Goal: Task Accomplishment & Management: Complete application form

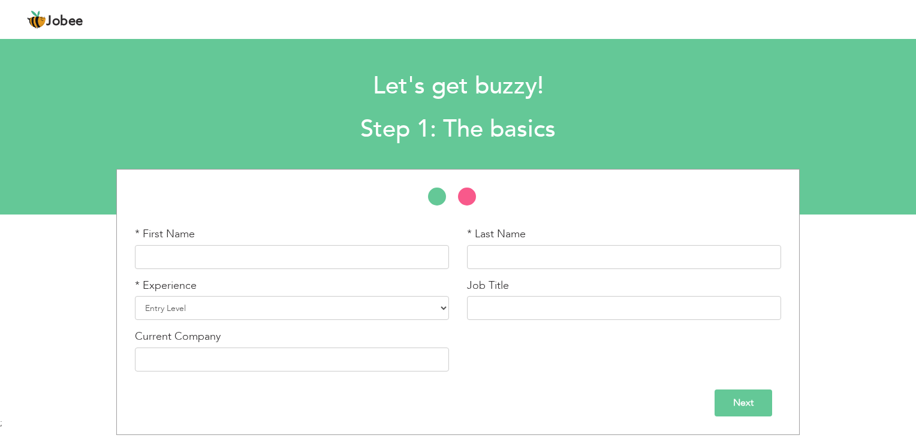
click at [906, 159] on html "Jobee Profile Resume Templates Resume Templates Cover Letters About My Resume W…" at bounding box center [458, 223] width 916 height 447
click at [321, 253] on input "text" at bounding box center [292, 257] width 314 height 24
click at [294, 253] on input "[PERSON_NAME]" at bounding box center [292, 257] width 314 height 24
type input "Aamir"
type input "Saleem"
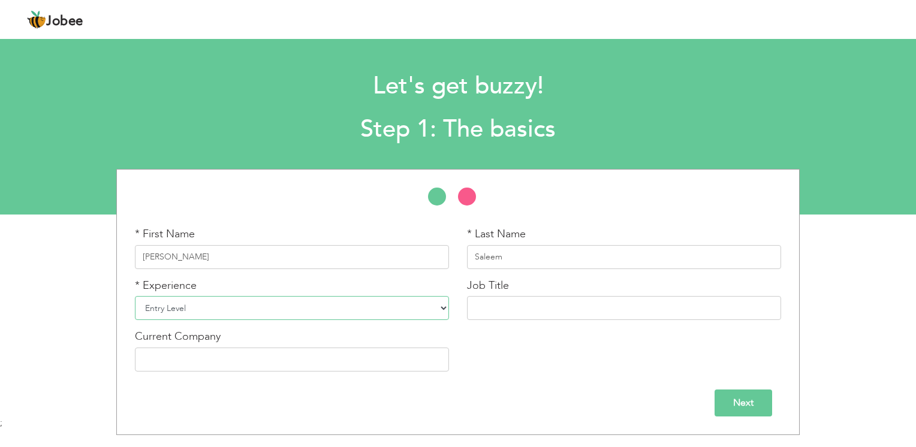
click at [271, 308] on select "Entry Level Less than 1 Year 1 Year 2 Years 3 Years 4 Years 5 Years 6 Years 7 Y…" at bounding box center [292, 308] width 314 height 24
select select "7"
click at [135, 296] on select "Entry Level Less than 1 Year 1 Year 2 Years 3 Years 4 Years 5 Years 6 Years 7 Y…" at bounding box center [292, 308] width 314 height 24
click at [522, 294] on div "Job Title" at bounding box center [624, 299] width 314 height 43
click at [521, 316] on input "text" at bounding box center [624, 308] width 314 height 24
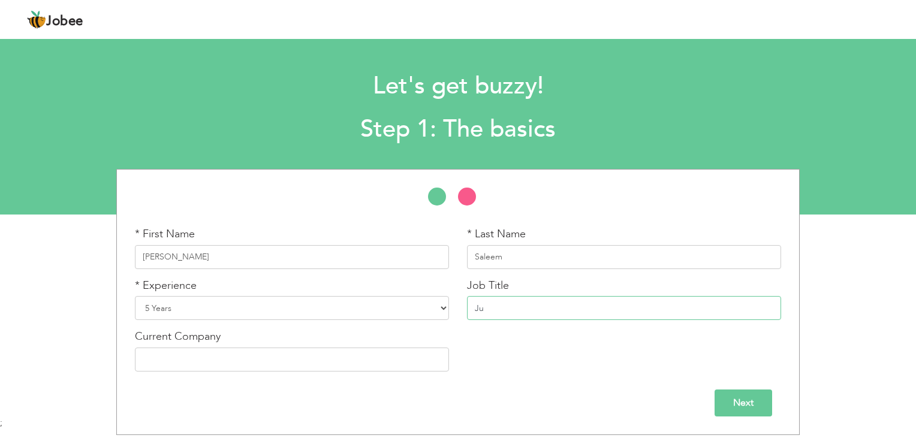
type input "J"
click at [554, 310] on input "HR Officer" at bounding box center [624, 308] width 314 height 24
type input "HR Executive"
type input "Elite Brands LTD"
click at [744, 394] on input "Next" at bounding box center [743, 402] width 58 height 27
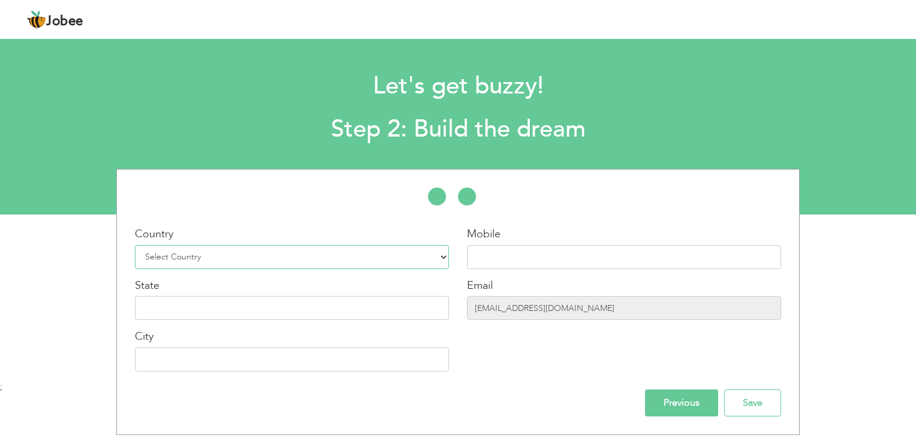
click at [255, 262] on select "Select Country Afghanistan Albania Algeria American Samoa Andorra Angola Anguil…" at bounding box center [292, 257] width 314 height 24
select select "166"
click at [135, 245] on select "Select Country Afghanistan Albania Algeria American Samoa Andorra Angola Anguil…" at bounding box center [292, 257] width 314 height 24
click at [529, 249] on input "text" at bounding box center [624, 257] width 314 height 24
type input "03174487595"
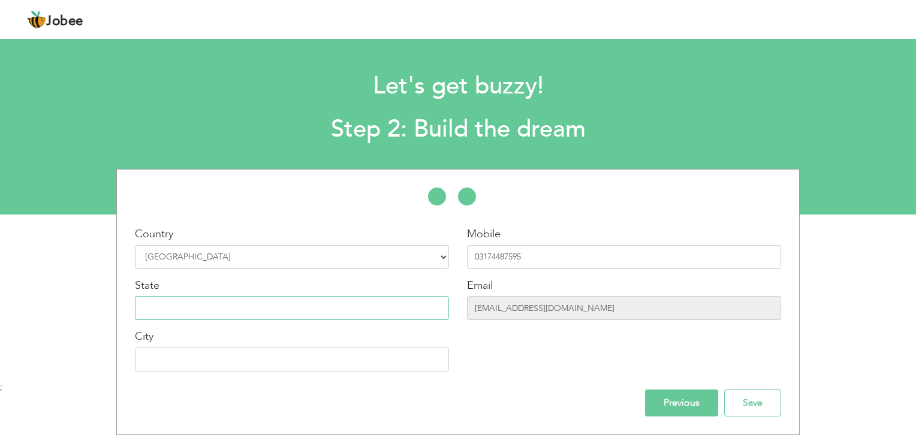
click at [348, 301] on input "text" at bounding box center [292, 308] width 314 height 24
type input "[GEOGRAPHIC_DATA]"
click at [286, 361] on input "[GEOGRAPHIC_DATA]" at bounding box center [292, 360] width 314 height 24
click at [753, 401] on input "Save" at bounding box center [752, 402] width 57 height 27
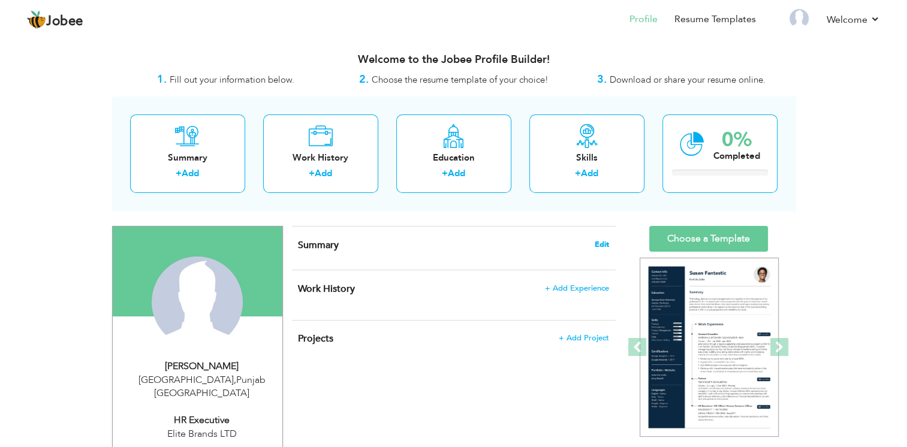
click at [603, 241] on span "Edit" at bounding box center [601, 244] width 14 height 8
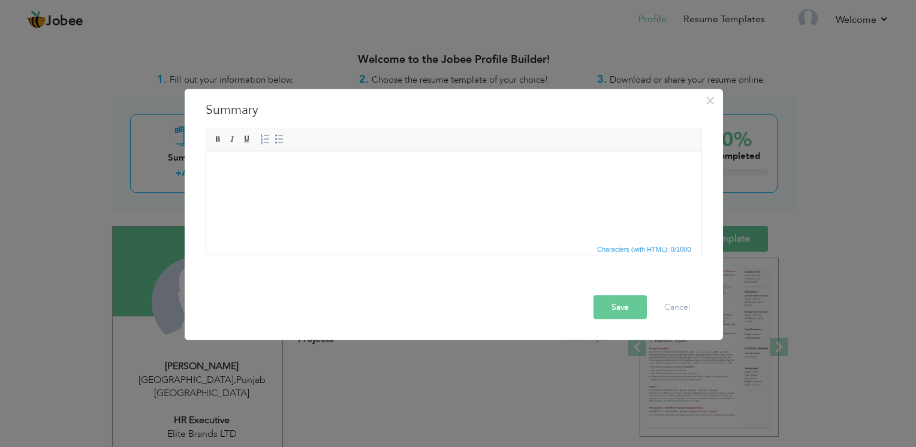
click at [325, 188] on html at bounding box center [453, 169] width 495 height 37
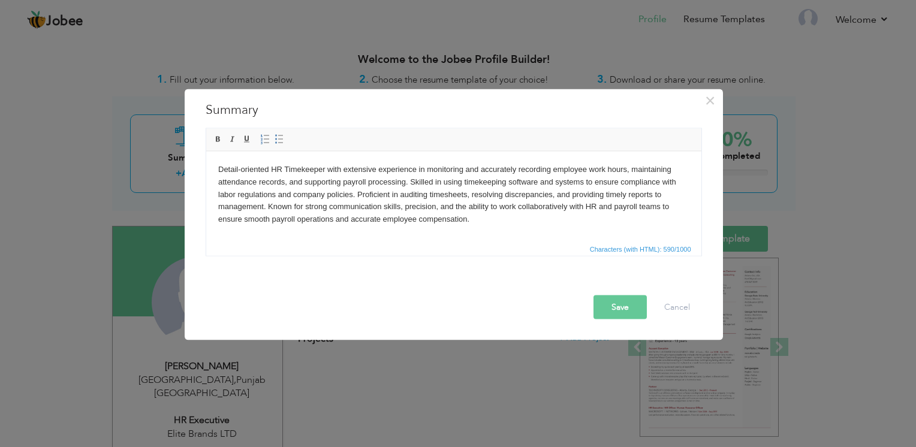
click at [635, 315] on button "Save" at bounding box center [619, 307] width 53 height 24
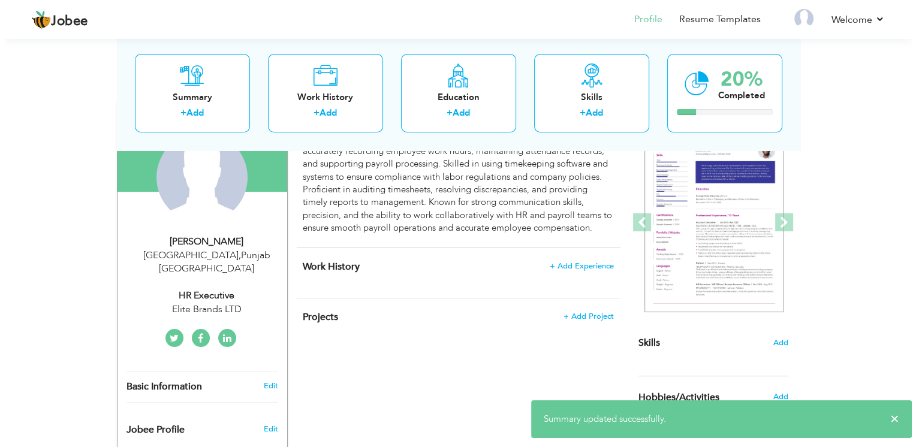
scroll to position [184, 0]
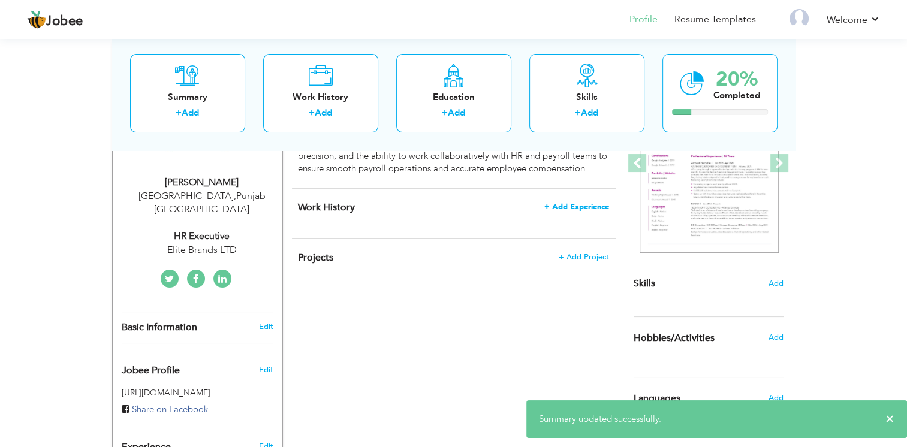
click at [602, 207] on span "+ Add Experience" at bounding box center [576, 207] width 65 height 8
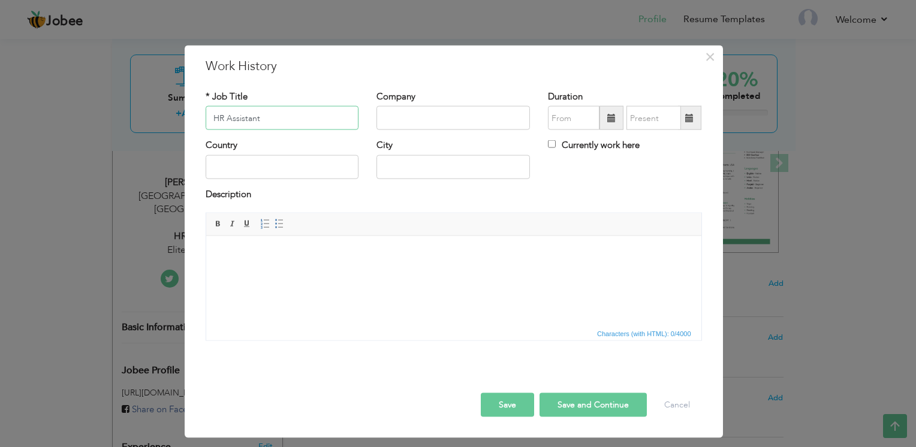
type input "HR Assistant"
type input "Styler International Pvt LTD US-7"
click at [613, 126] on span at bounding box center [611, 118] width 24 height 24
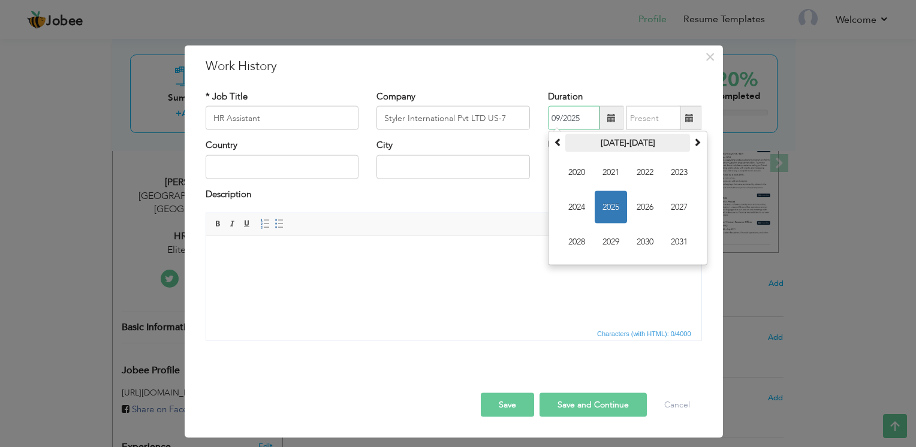
click at [619, 142] on th "2020-2031" at bounding box center [627, 143] width 125 height 18
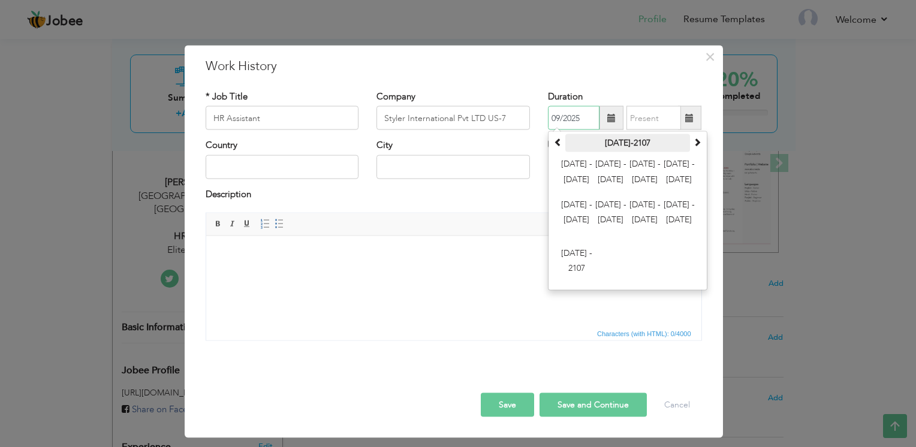
click at [620, 146] on th "2000-2107" at bounding box center [627, 143] width 125 height 18
click at [606, 162] on span "2012 - 2023" at bounding box center [610, 172] width 32 height 32
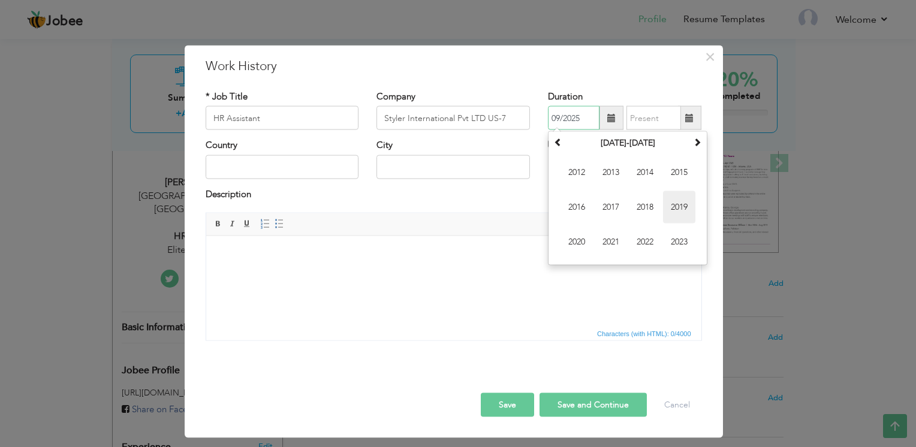
click at [680, 203] on span "2019" at bounding box center [679, 207] width 32 height 32
click at [644, 231] on span "Nov" at bounding box center [645, 242] width 32 height 32
type input "11/2019"
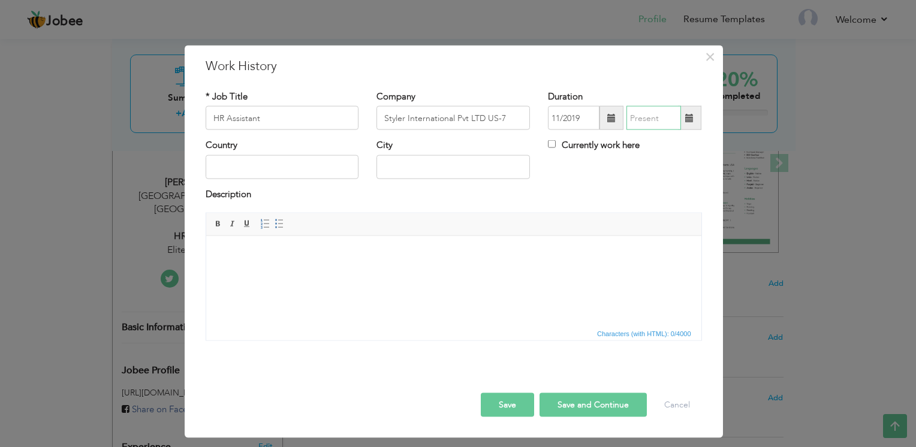
type input "09/2025"
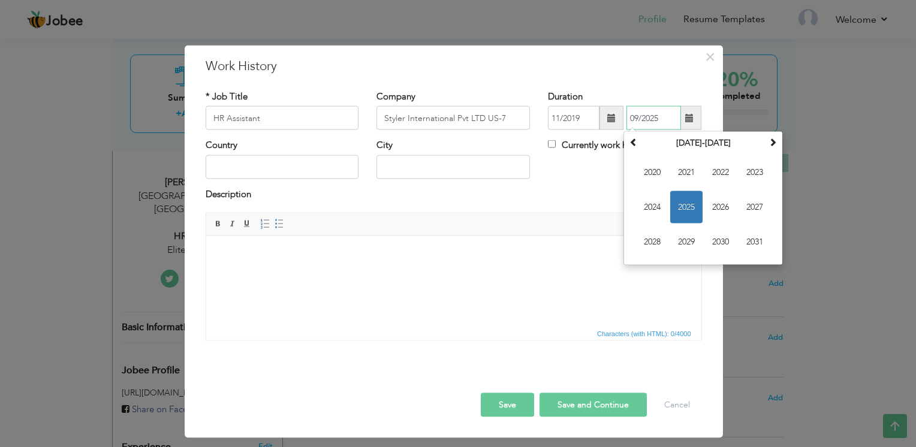
click at [656, 115] on input "09/2025" at bounding box center [653, 118] width 55 height 24
click at [712, 172] on span "2022" at bounding box center [720, 172] width 32 height 32
click at [558, 164] on div "Country City Currently work here" at bounding box center [454, 163] width 514 height 49
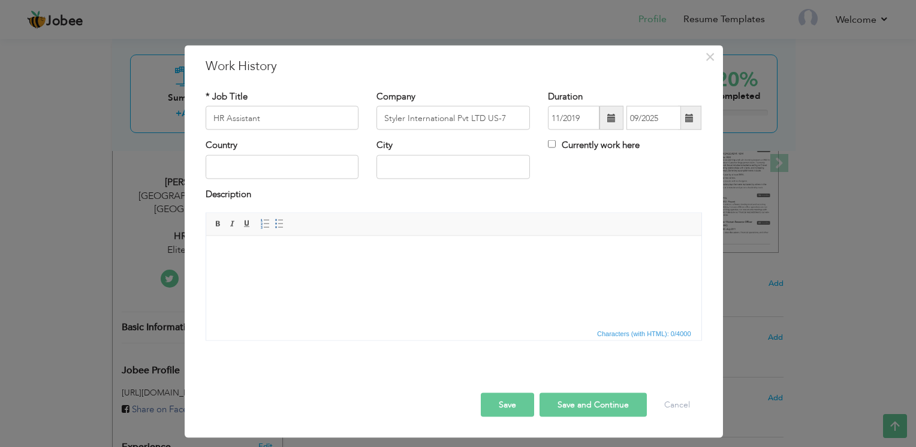
click at [318, 150] on div "Country" at bounding box center [282, 159] width 153 height 40
click at [304, 168] on input "text" at bounding box center [282, 167] width 153 height 24
type input "[GEOGRAPHIC_DATA]"
click at [253, 250] on body at bounding box center [452, 253] width 471 height 13
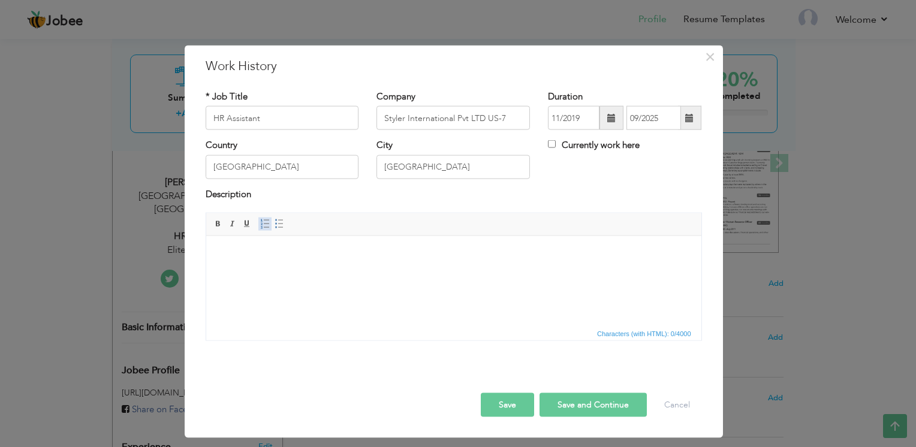
click at [261, 228] on span at bounding box center [265, 224] width 10 height 10
click at [283, 223] on link "Insert/Remove Bulleted List" at bounding box center [279, 223] width 13 height 13
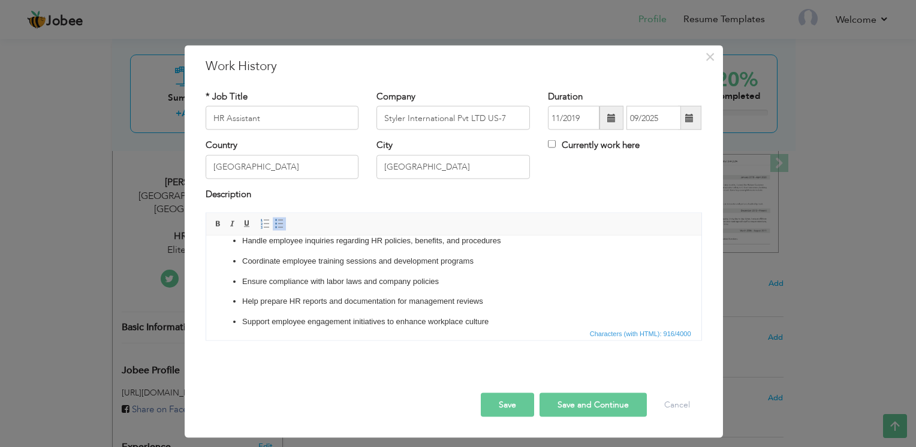
click at [564, 404] on button "Save and Continue" at bounding box center [592, 405] width 107 height 24
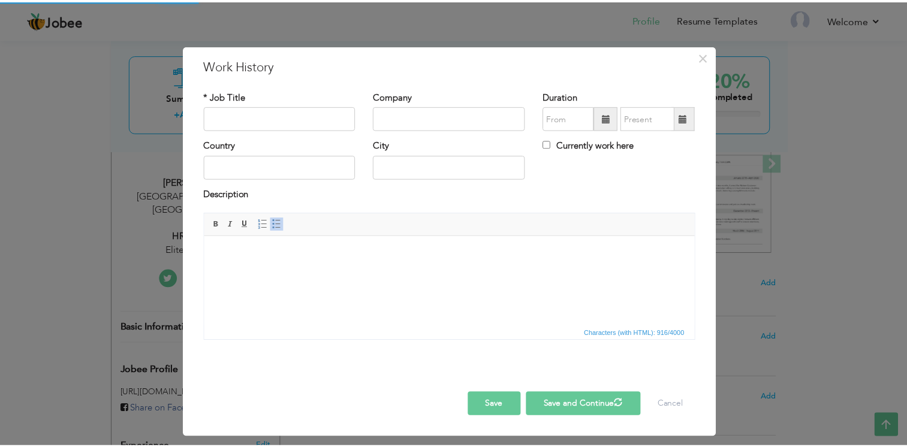
scroll to position [0, 0]
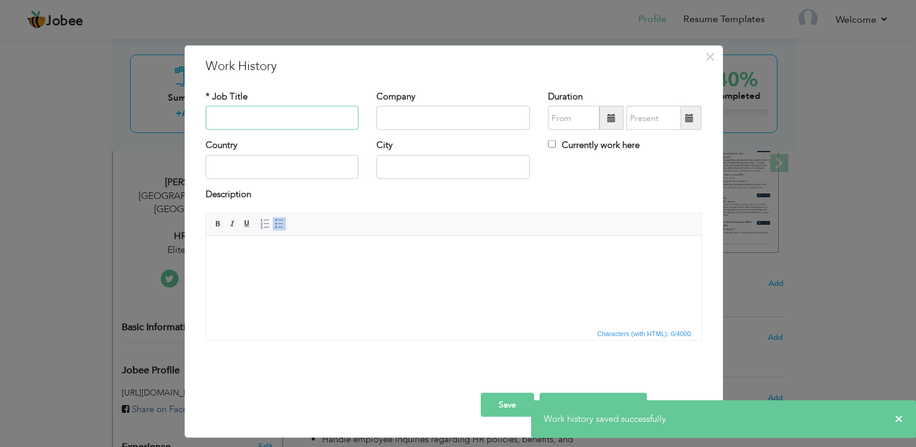
click at [277, 118] on input "text" at bounding box center [282, 118] width 153 height 24
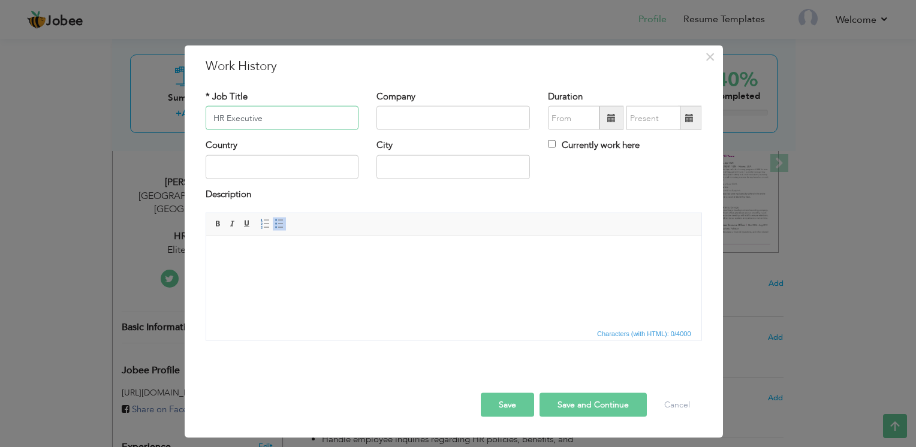
type input "HR Executive"
type input "Elite Brands LTD"
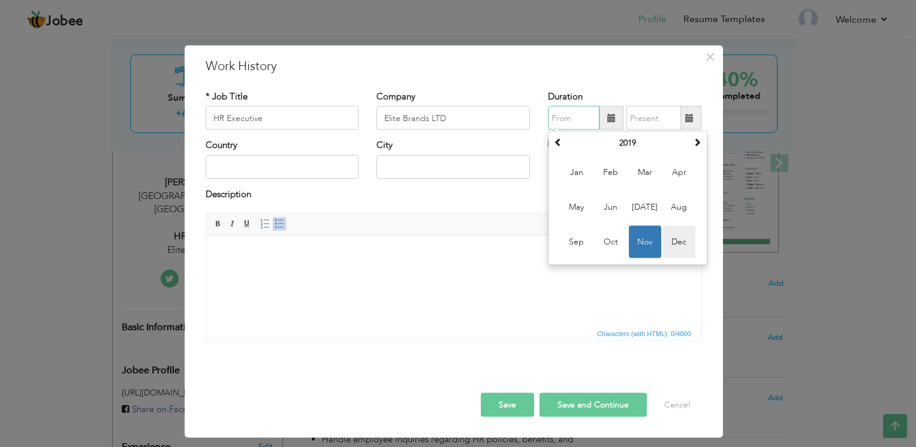
click at [667, 246] on span "Dec" at bounding box center [679, 242] width 32 height 32
type input "12/2019"
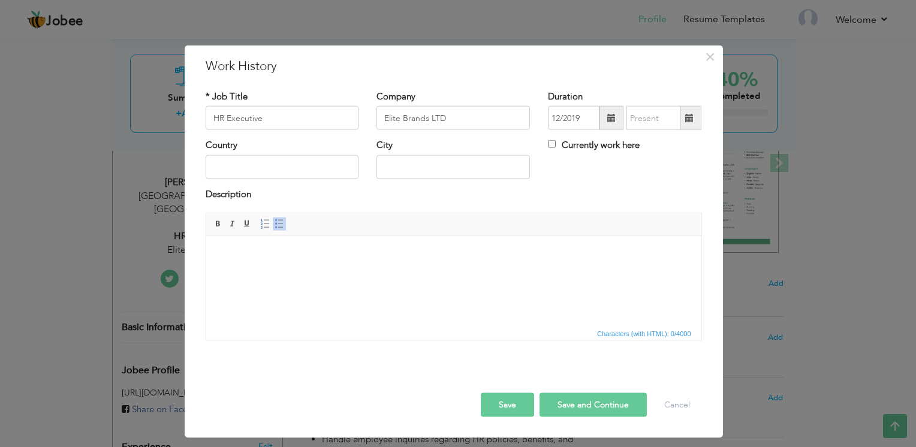
click at [609, 119] on span at bounding box center [611, 118] width 8 height 8
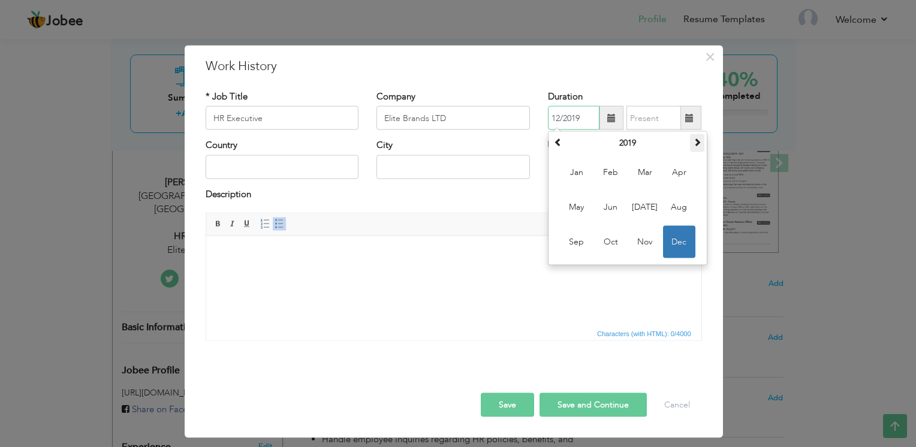
click at [696, 145] on span at bounding box center [697, 142] width 8 height 8
click at [693, 140] on span at bounding box center [697, 142] width 8 height 8
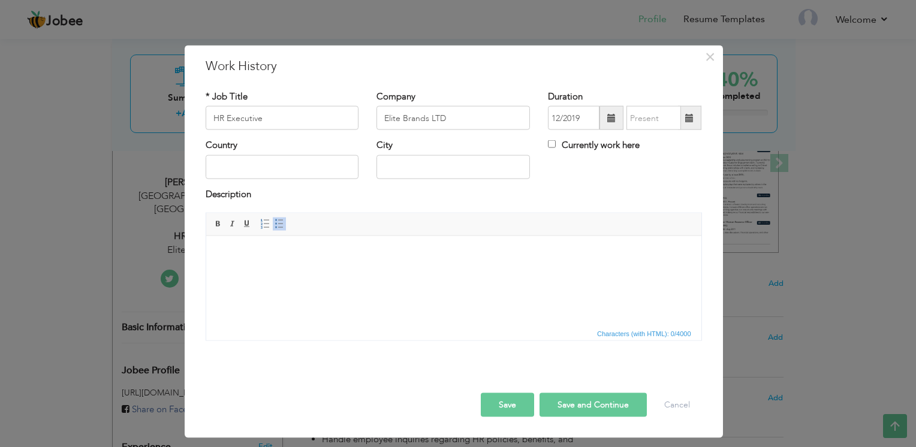
click at [508, 409] on button "Save" at bounding box center [507, 405] width 53 height 24
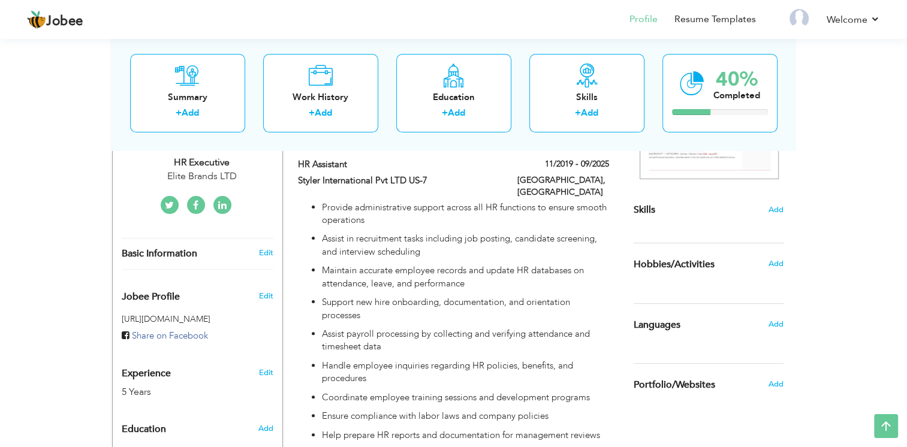
scroll to position [246, 0]
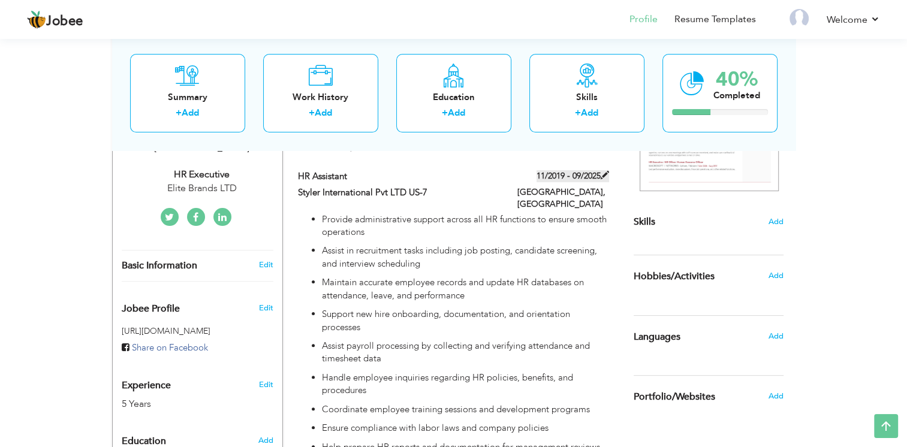
click at [601, 176] on span at bounding box center [604, 175] width 8 height 8
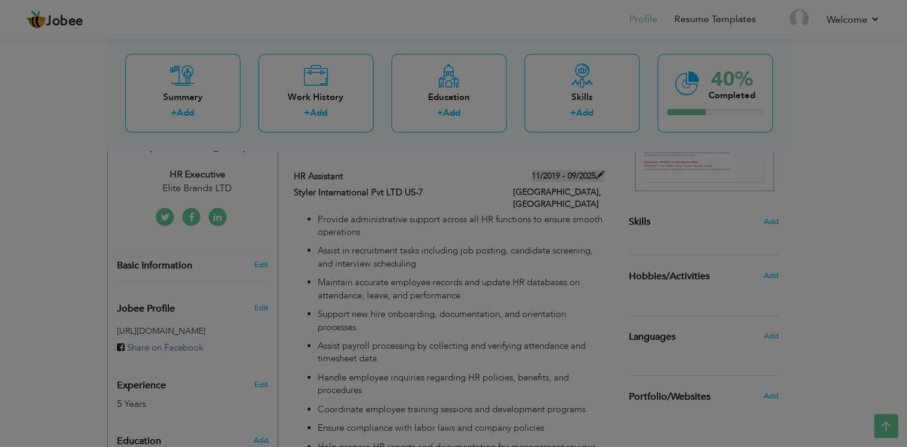
type input "HR Assistant"
type input "Styler International Pvt LTD US-7"
type input "11/2019"
type input "09/2025"
type input "[GEOGRAPHIC_DATA]"
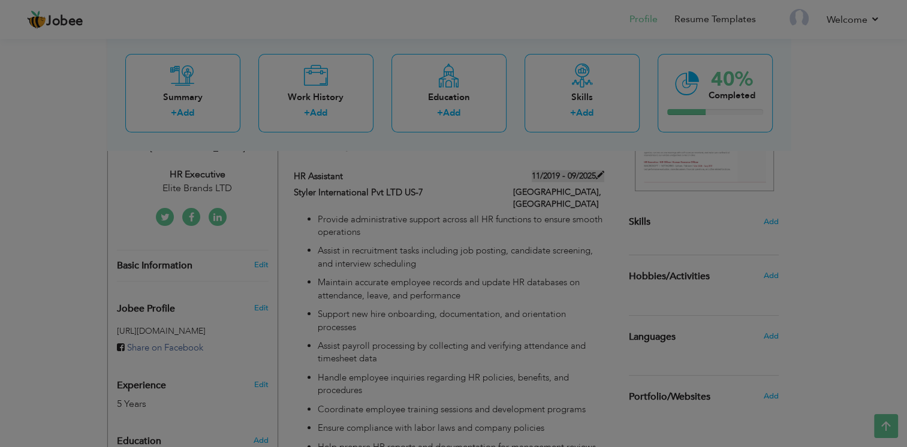
type input "[GEOGRAPHIC_DATA]"
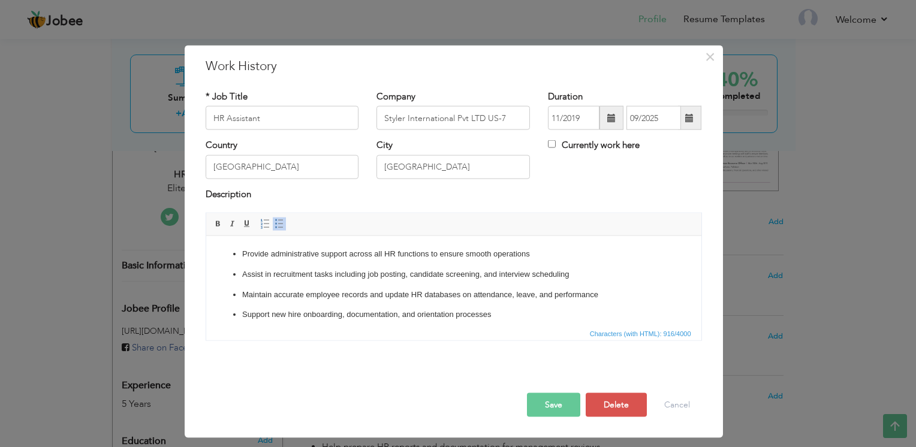
click at [687, 123] on span at bounding box center [689, 118] width 23 height 24
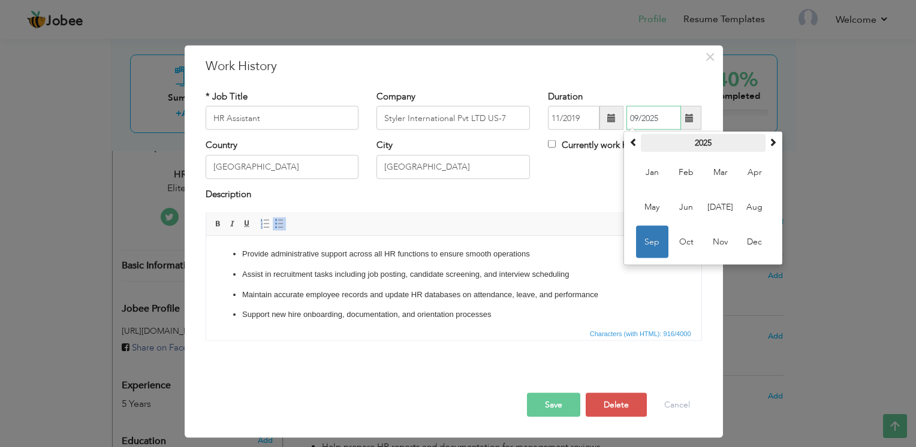
click at [688, 146] on th "2025" at bounding box center [702, 143] width 125 height 18
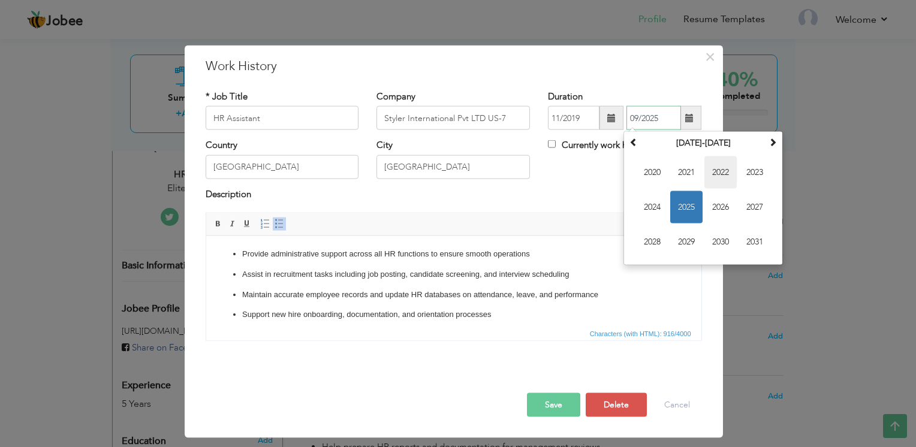
click at [718, 179] on span "2022" at bounding box center [720, 172] width 32 height 32
click at [707, 203] on span "Jul" at bounding box center [720, 207] width 32 height 32
type input "07/2022"
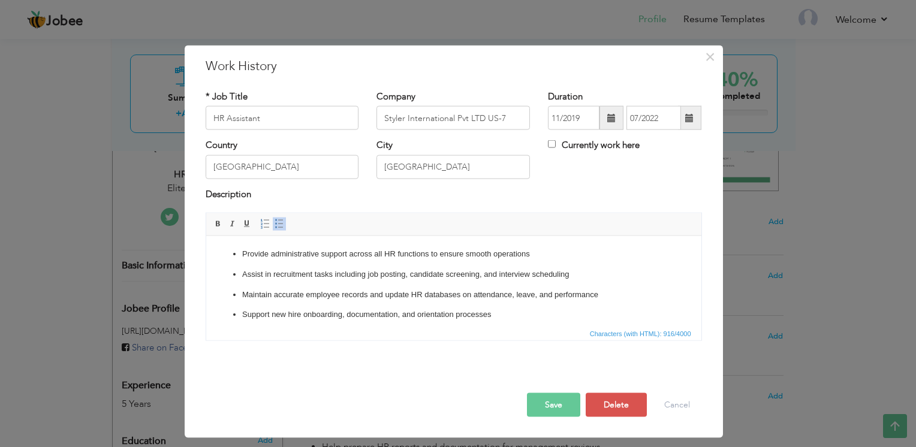
click at [563, 401] on button "Save" at bounding box center [553, 405] width 53 height 24
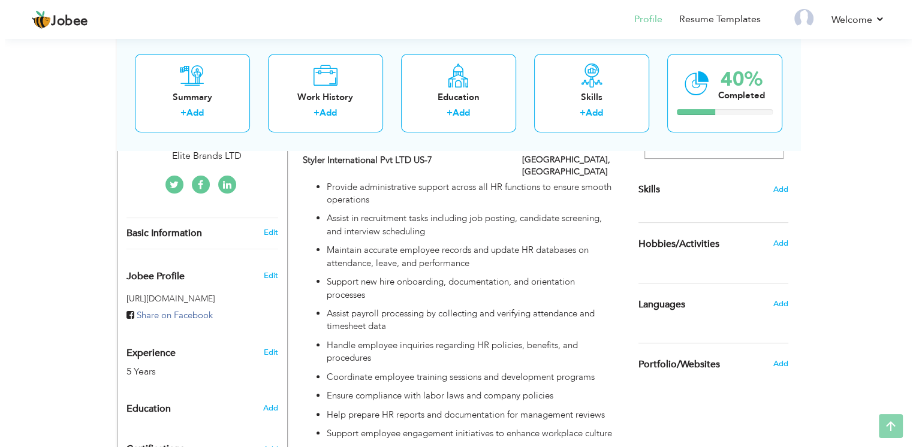
scroll to position [437, 0]
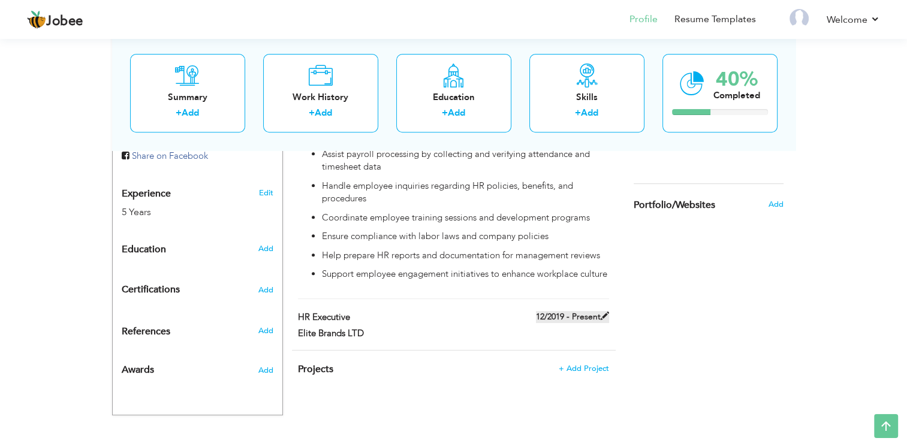
click at [548, 318] on label "12/2019 - Present" at bounding box center [572, 317] width 73 height 12
type input "HR Executive"
type input "Elite Brands LTD"
type input "12/2019"
checkbox input "true"
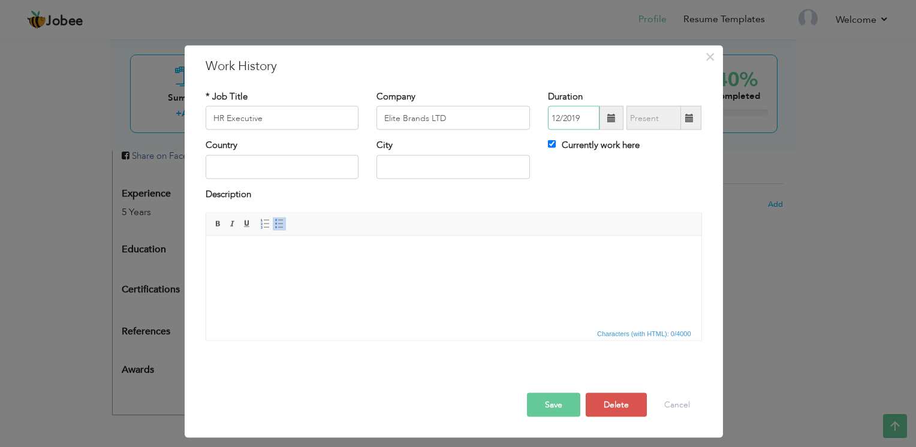
click at [568, 122] on input "12/2019" at bounding box center [574, 118] width 52 height 24
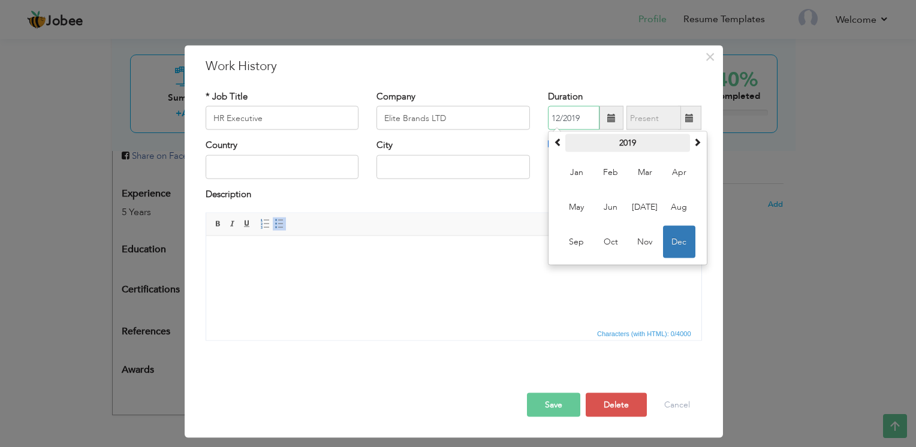
click at [647, 150] on th "2019" at bounding box center [627, 143] width 125 height 18
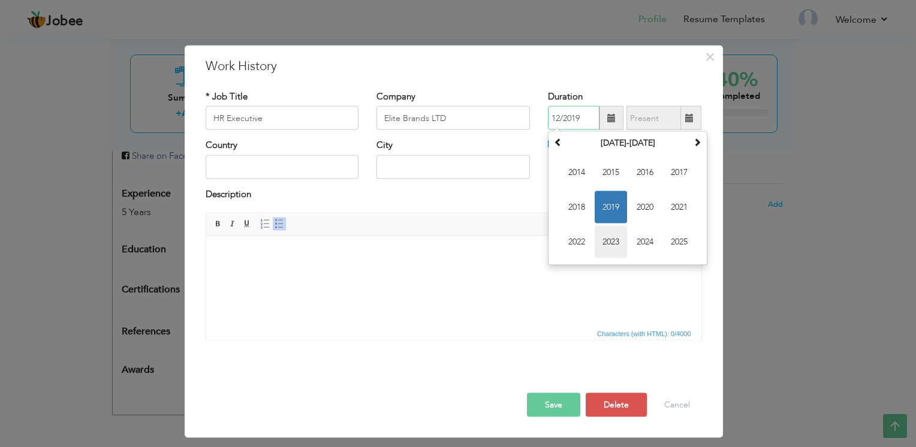
click at [611, 234] on span "2023" at bounding box center [610, 242] width 32 height 32
click at [671, 209] on span "Aug" at bounding box center [679, 207] width 32 height 32
type input "08/2023"
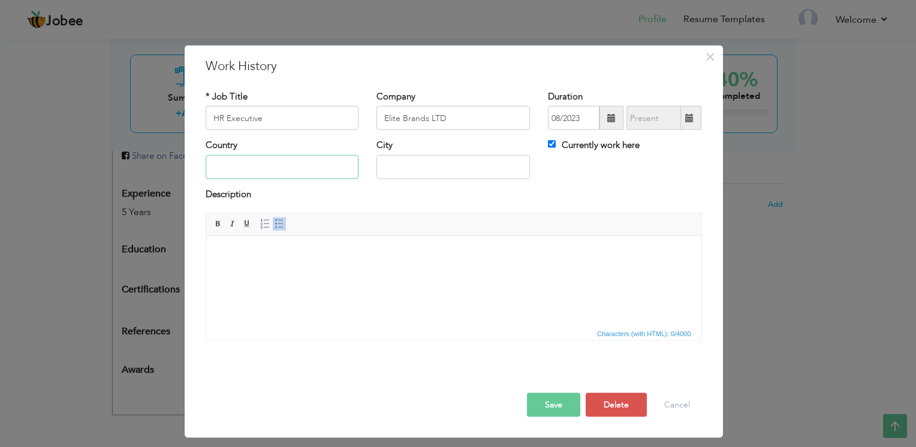
click at [294, 168] on input "text" at bounding box center [282, 167] width 153 height 24
type input "[GEOGRAPHIC_DATA]"
click at [240, 247] on body at bounding box center [452, 253] width 471 height 13
click at [268, 229] on link "Insert/Remove Numbered List" at bounding box center [264, 223] width 13 height 13
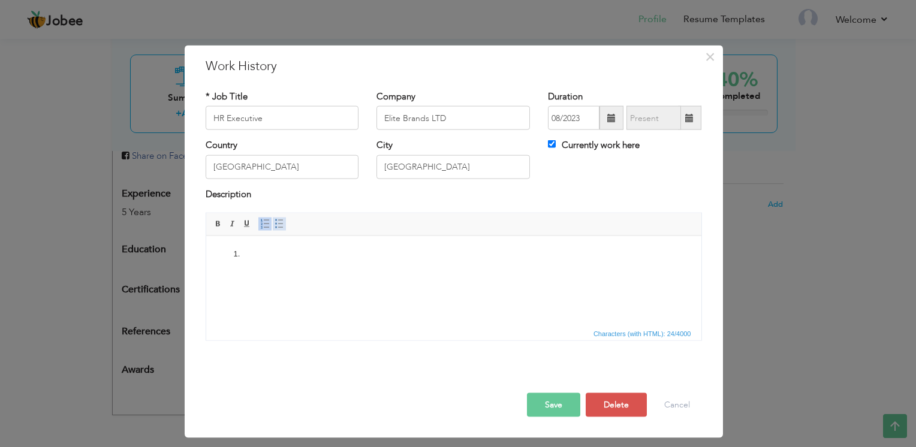
click at [280, 228] on span at bounding box center [279, 224] width 10 height 10
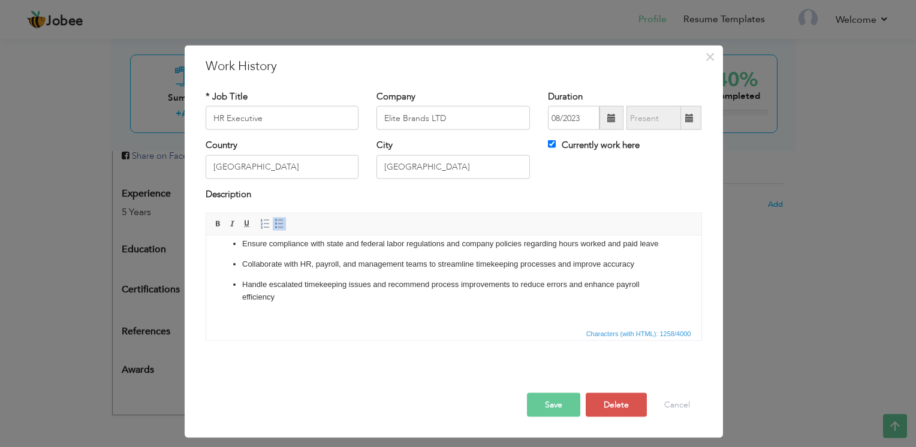
scroll to position [185, 0]
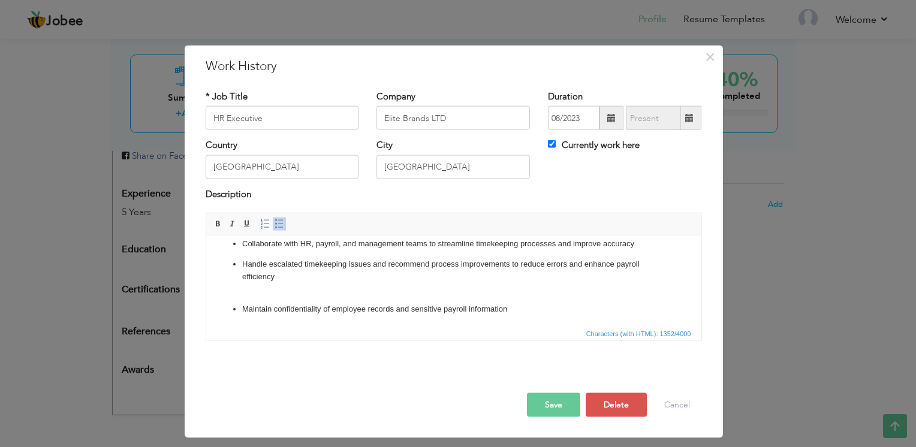
click at [238, 307] on ul "Oversee accurate recording and maintenance of employee work hours, attendance, …" at bounding box center [452, 189] width 471 height 252
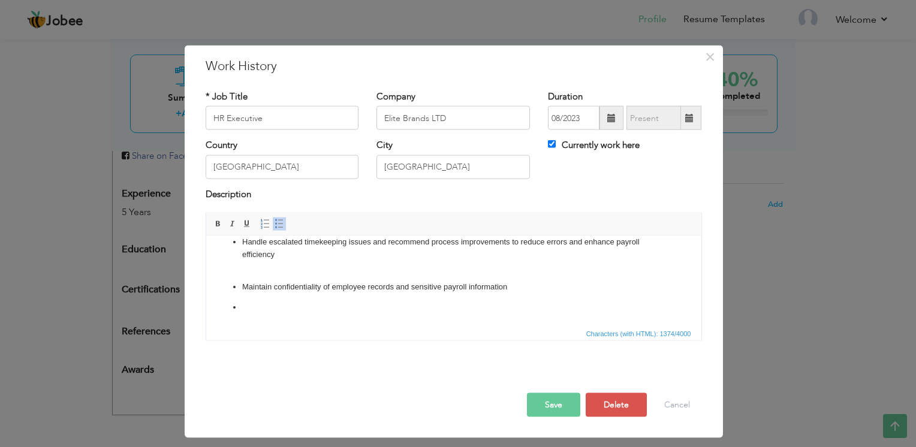
click at [286, 315] on html "Oversee accurate recording and maintenance of employee work hours, attendance, …" at bounding box center [453, 177] width 495 height 297
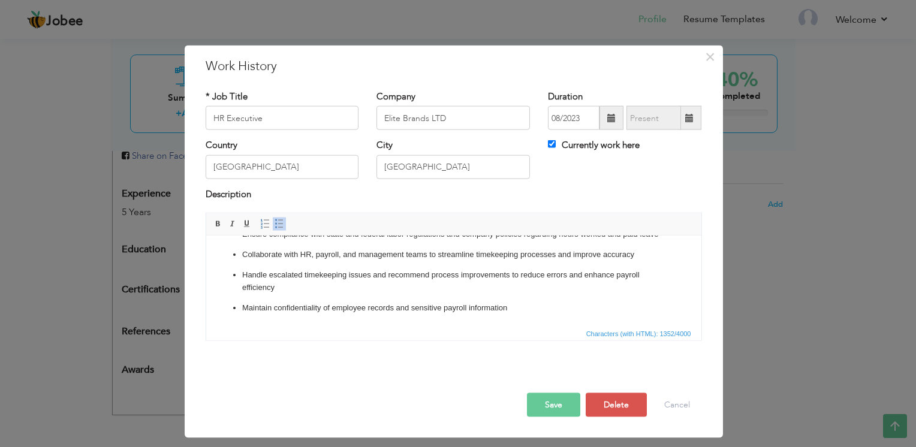
scroll to position [14, 0]
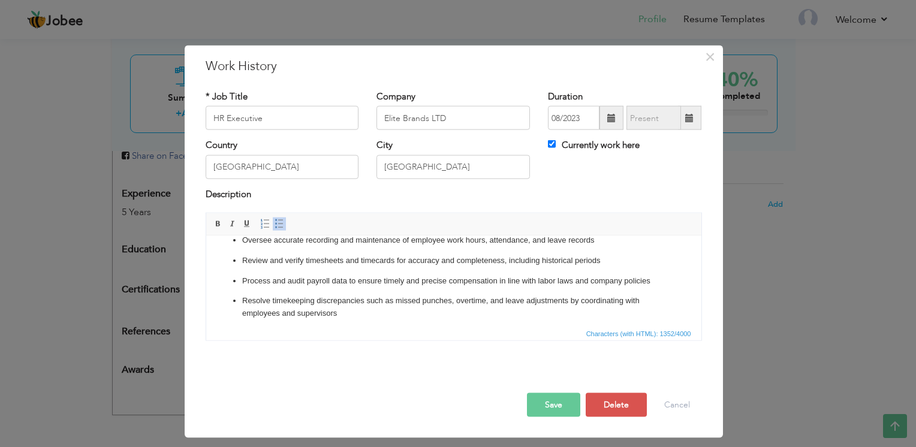
click at [536, 400] on button "Save" at bounding box center [553, 405] width 53 height 24
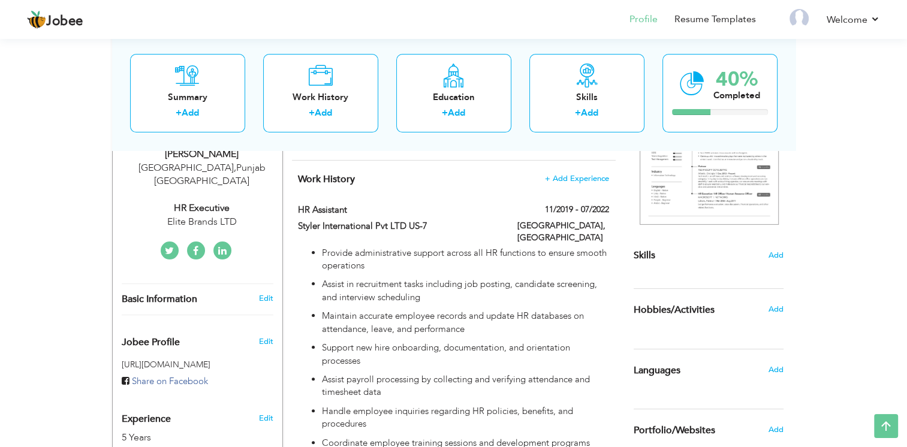
scroll to position [214, 0]
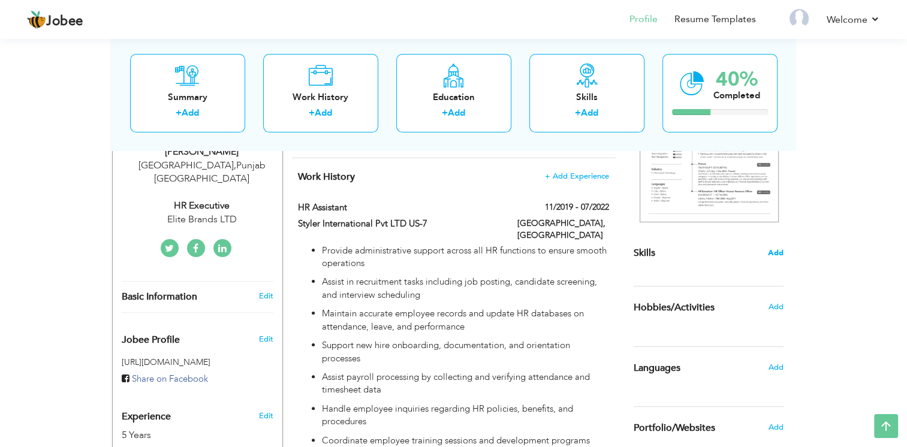
click at [781, 250] on span "Add" at bounding box center [776, 252] width 16 height 11
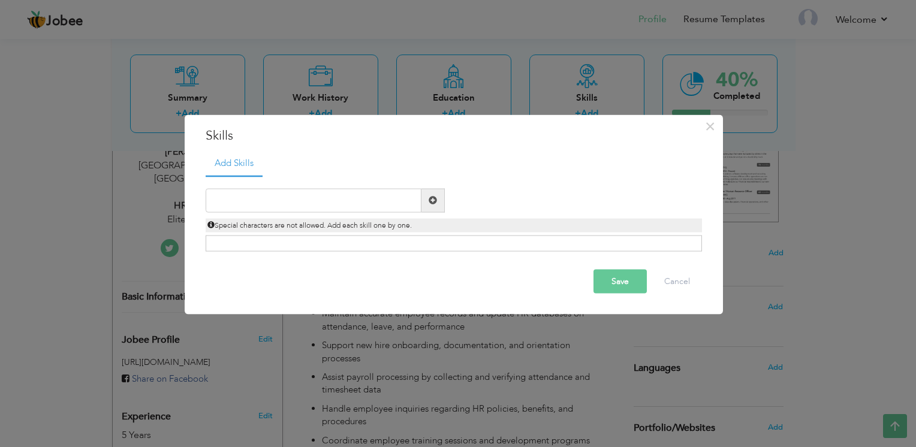
click at [430, 196] on span at bounding box center [432, 200] width 8 height 8
click at [388, 197] on input "text" at bounding box center [314, 200] width 216 height 24
type input "b"
type input "QuickBooks Online"
click at [427, 208] on span at bounding box center [432, 200] width 23 height 24
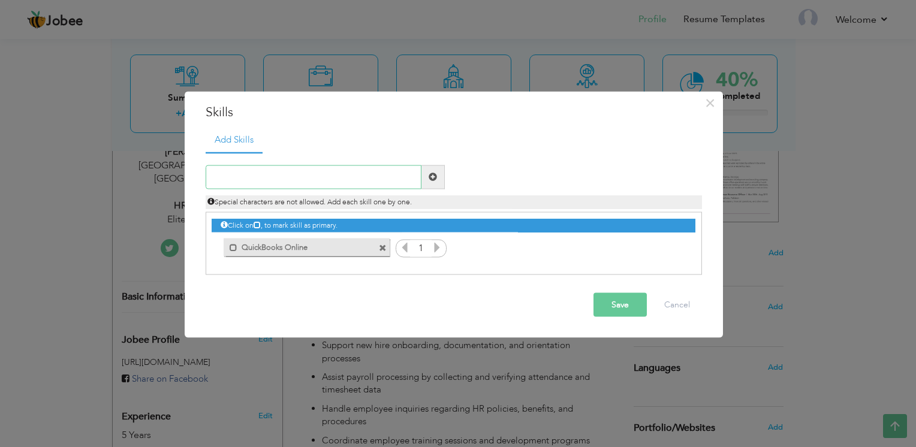
click at [391, 177] on input "text" at bounding box center [314, 177] width 216 height 24
type input "Payroll Processing"
click at [435, 176] on span at bounding box center [432, 177] width 8 height 8
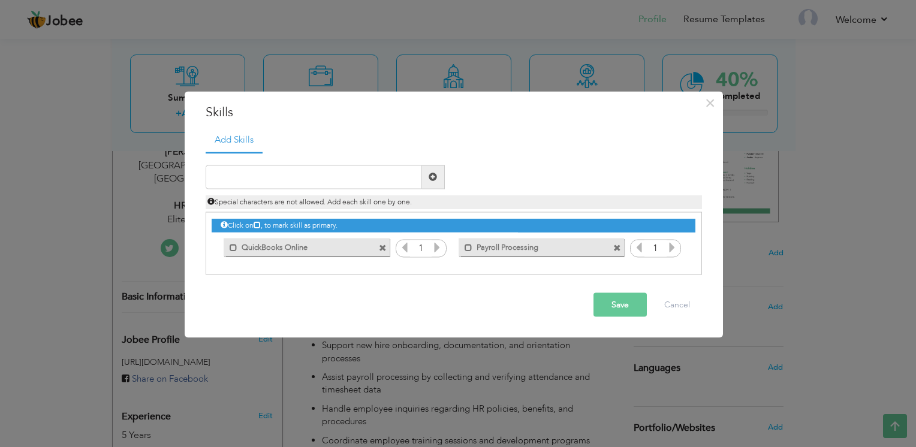
click at [443, 250] on div "1" at bounding box center [420, 249] width 51 height 18
click at [438, 248] on icon at bounding box center [436, 246] width 11 height 11
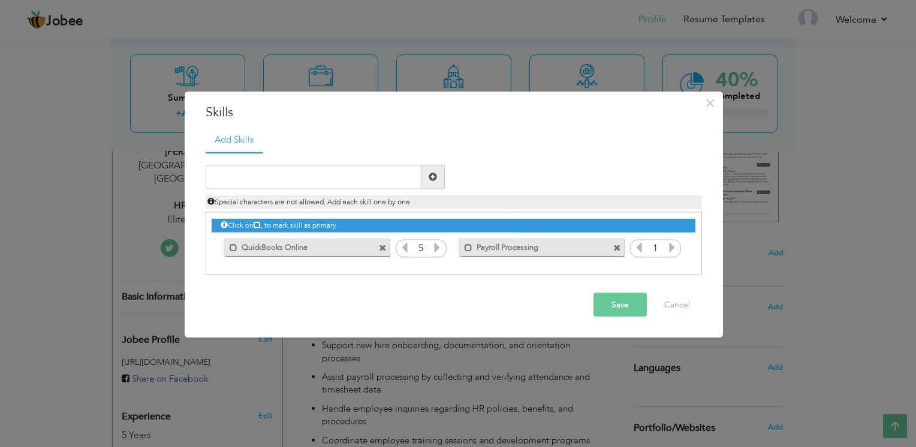
click at [403, 248] on icon at bounding box center [404, 246] width 11 height 11
click at [671, 247] on icon at bounding box center [671, 246] width 11 height 11
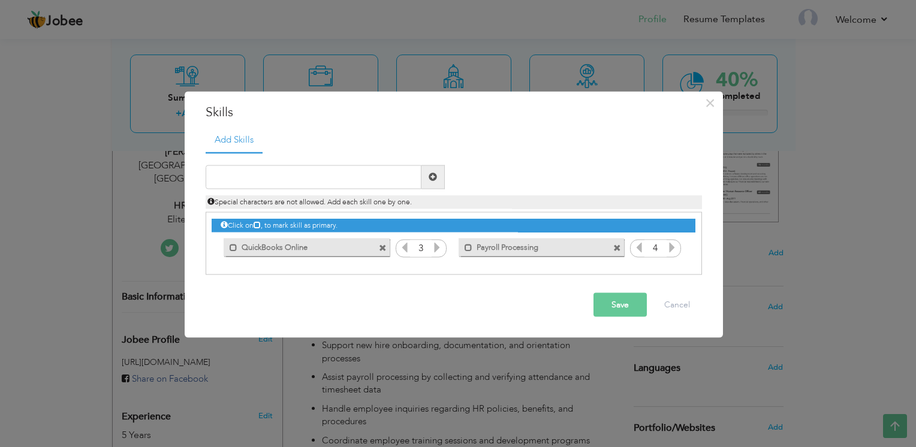
click at [671, 247] on icon at bounding box center [671, 246] width 11 height 11
click at [298, 176] on input "text" at bounding box center [314, 177] width 216 height 24
type input "Timesheet Auditing"
click at [434, 167] on span at bounding box center [432, 177] width 23 height 24
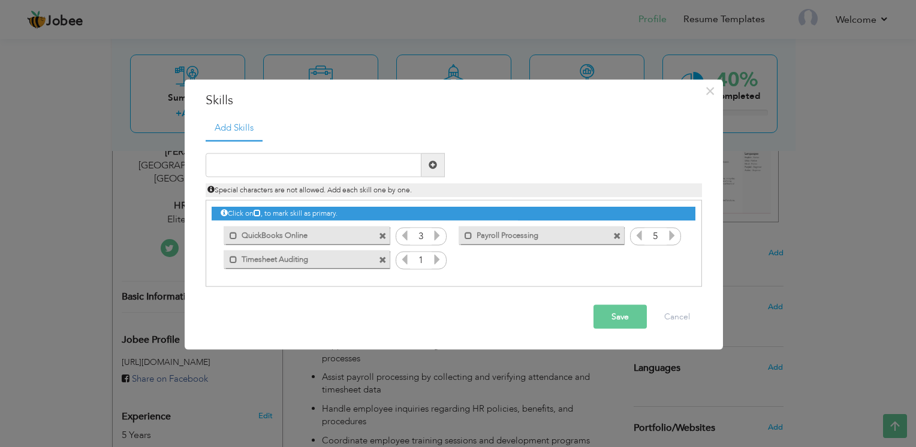
click at [434, 257] on icon at bounding box center [436, 258] width 11 height 11
click at [355, 164] on input "text" at bounding box center [314, 165] width 216 height 24
type input "Attendance and Leave Management"
click at [439, 168] on span at bounding box center [432, 165] width 23 height 24
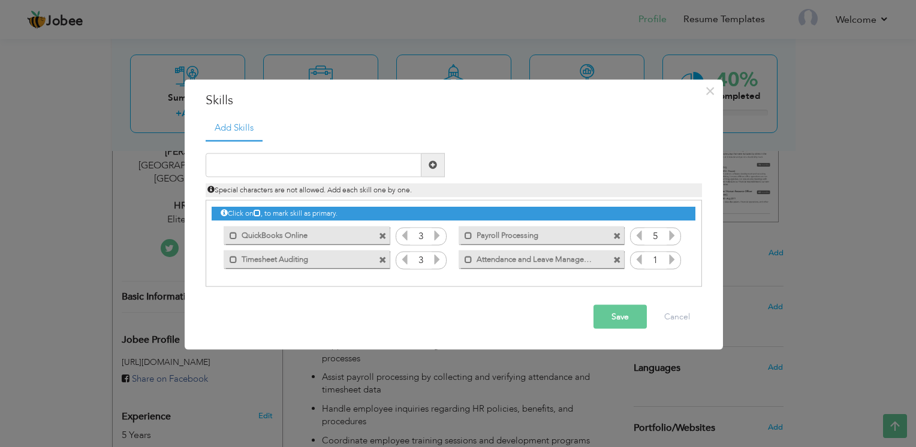
click at [667, 261] on icon at bounding box center [671, 258] width 11 height 11
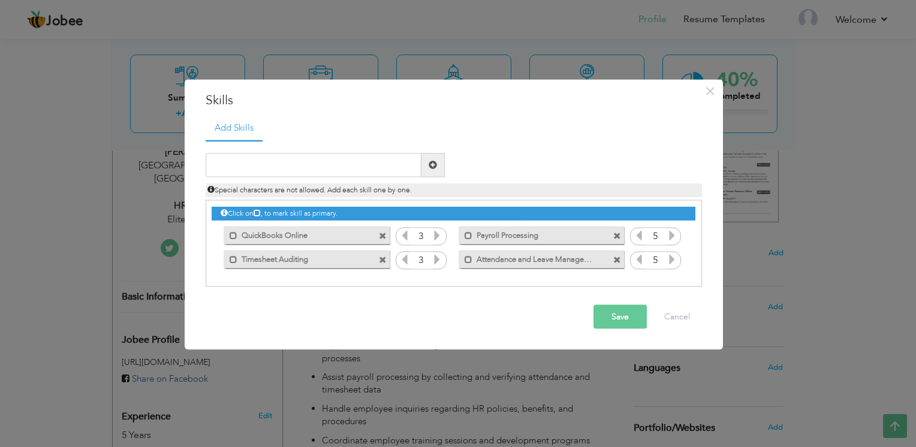
click at [300, 178] on div "Special characters are not allowed. Add each skill one by one." at bounding box center [454, 187] width 514 height 20
click at [291, 165] on input "text" at bounding box center [314, 165] width 216 height 24
type input "Data Entry"
click at [431, 165] on span at bounding box center [432, 165] width 8 height 8
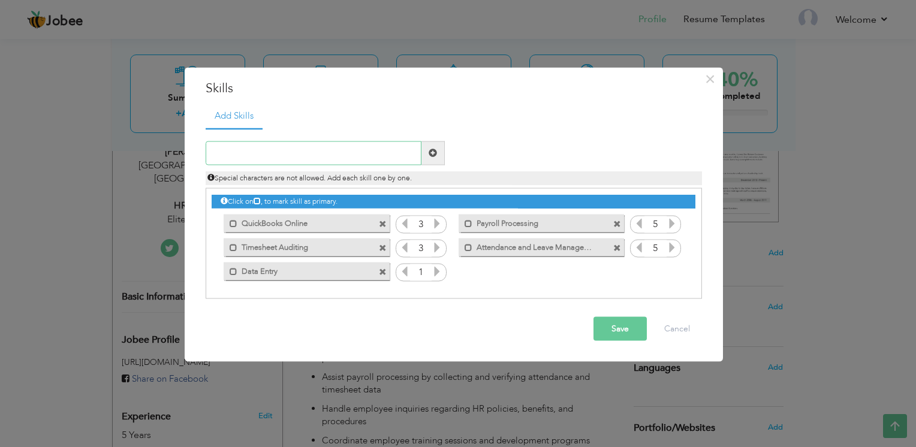
click at [352, 157] on input "text" at bounding box center [314, 153] width 216 height 24
type input "Report Generation"
click at [422, 150] on span at bounding box center [432, 153] width 23 height 24
click at [331, 151] on input "text" at bounding box center [314, 153] width 216 height 24
type input "Confidentiality"
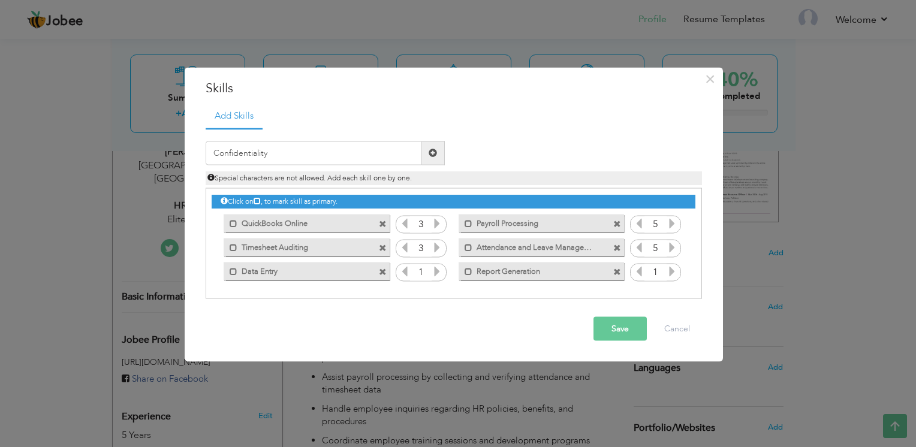
click at [435, 152] on span at bounding box center [432, 153] width 8 height 8
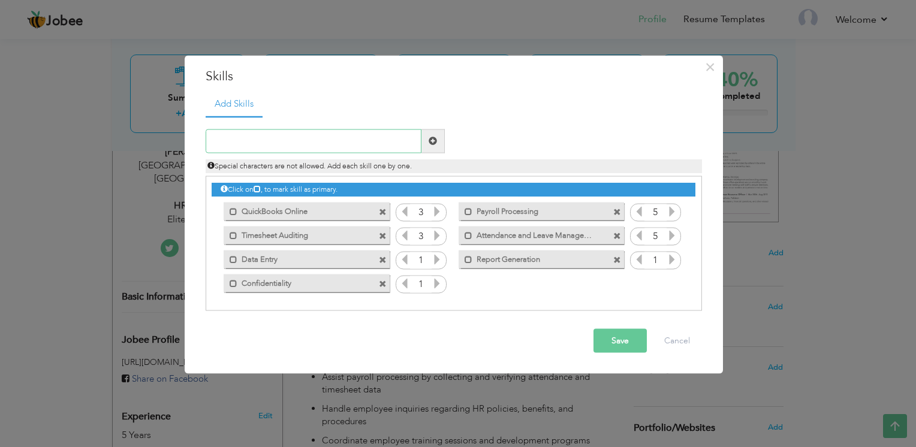
click at [336, 137] on input "text" at bounding box center [314, 141] width 216 height 24
type input "Payroll Certification"
click at [431, 146] on span at bounding box center [432, 141] width 23 height 24
click at [435, 257] on icon at bounding box center [436, 258] width 11 height 11
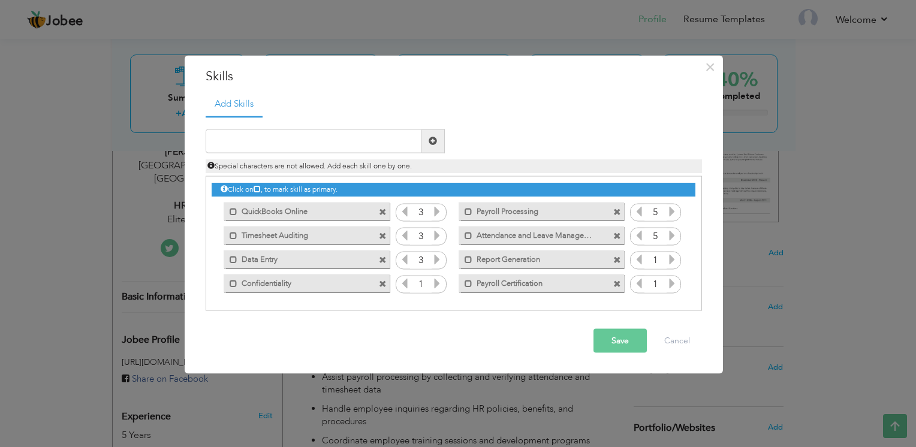
click at [435, 257] on icon at bounding box center [436, 258] width 11 height 11
click at [437, 282] on icon at bounding box center [436, 282] width 11 height 11
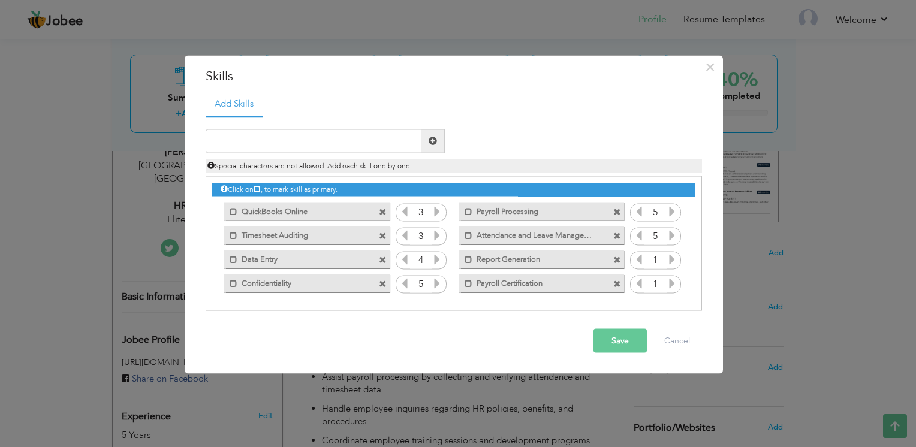
click at [666, 282] on icon at bounding box center [671, 282] width 11 height 11
click at [669, 261] on icon at bounding box center [671, 258] width 11 height 11
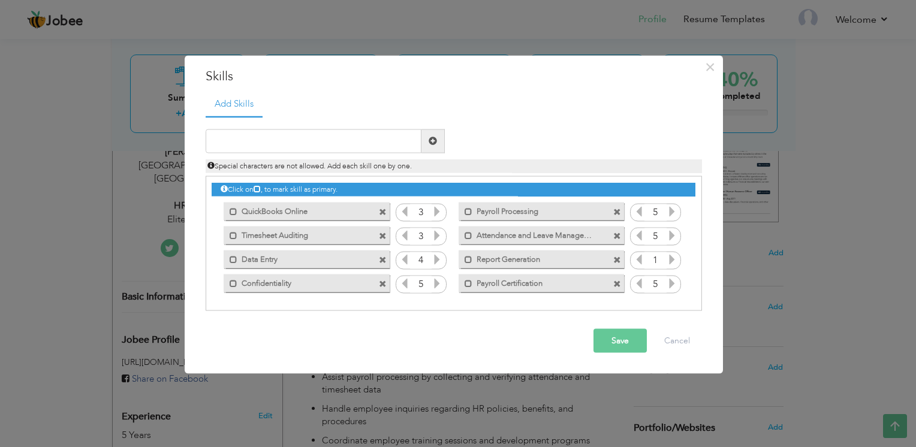
click at [669, 261] on icon at bounding box center [671, 258] width 11 height 11
click at [615, 342] on button "Save" at bounding box center [619, 340] width 53 height 24
click at [435, 232] on icon at bounding box center [436, 234] width 11 height 11
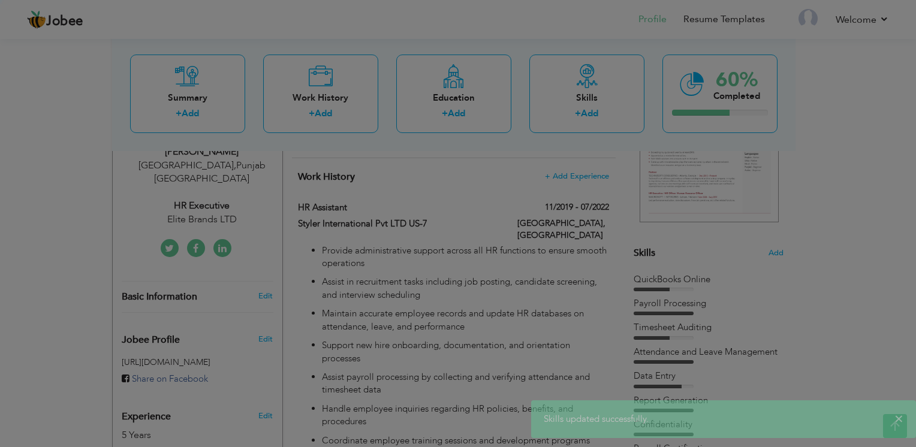
click at [435, 232] on body "Jobee Profile Resume Templates Resume Templates Cover Letters About My Resume W…" at bounding box center [458, 402] width 916 height 1233
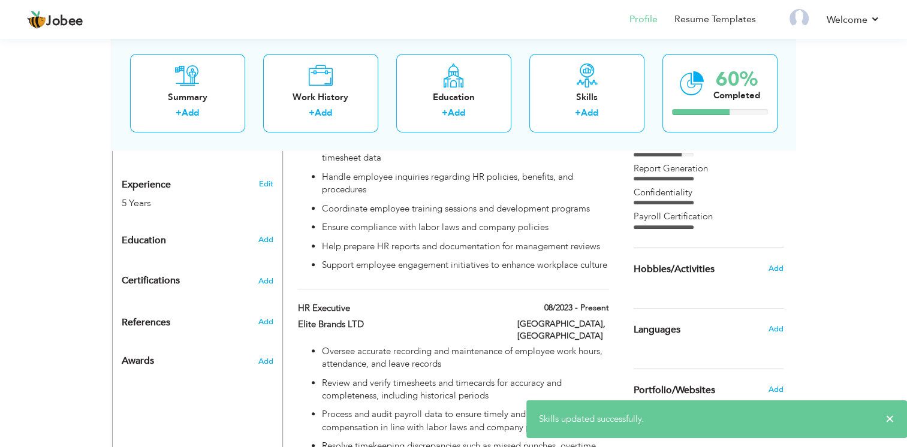
scroll to position [485, 0]
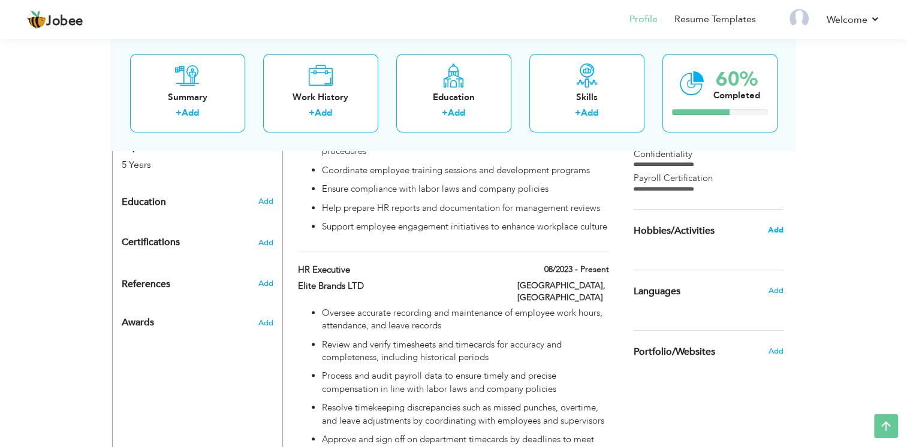
click at [774, 229] on span "Add" at bounding box center [775, 230] width 16 height 11
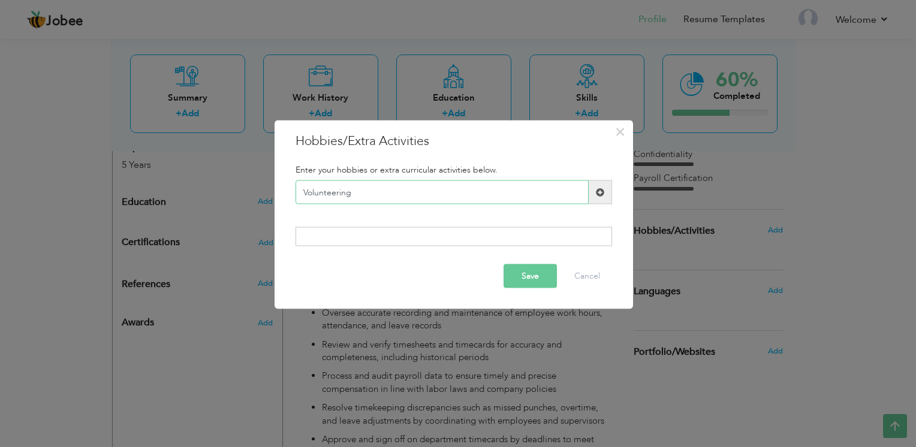
type input "Volunteering"
click at [597, 191] on span at bounding box center [600, 192] width 8 height 8
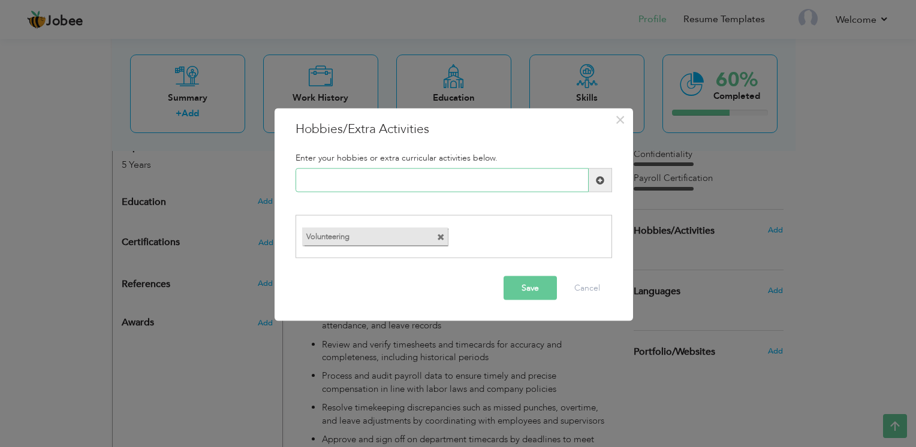
click at [469, 177] on input "text" at bounding box center [441, 180] width 293 height 24
type input "Sports"
click at [599, 186] on span at bounding box center [599, 180] width 23 height 24
click at [478, 176] on input "text" at bounding box center [441, 180] width 293 height 24
type input "Learning"
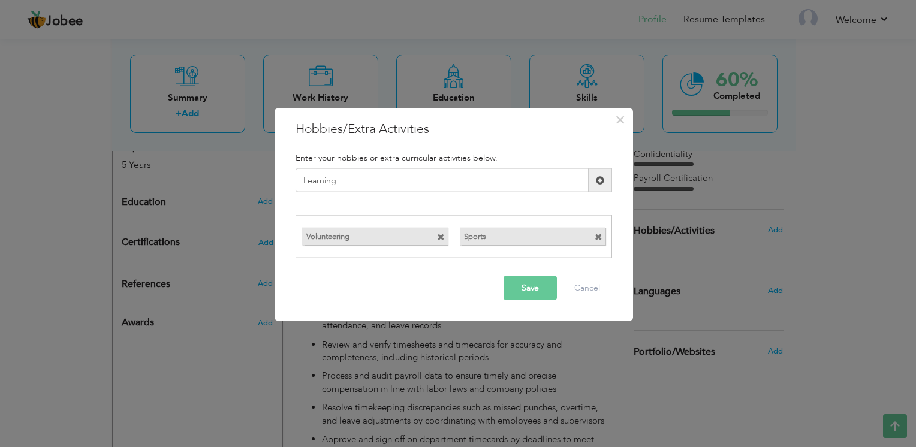
click at [530, 286] on button "Save" at bounding box center [529, 288] width 53 height 24
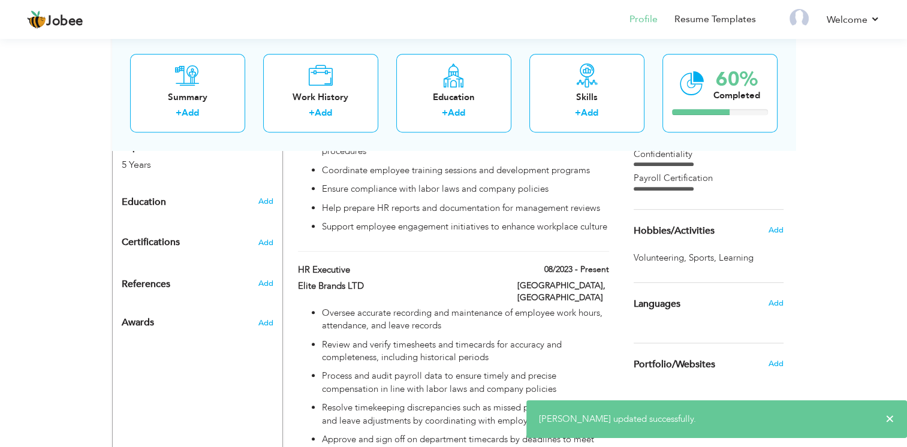
click at [530, 286] on div "Lahore, Pakistan" at bounding box center [563, 293] width 110 height 27
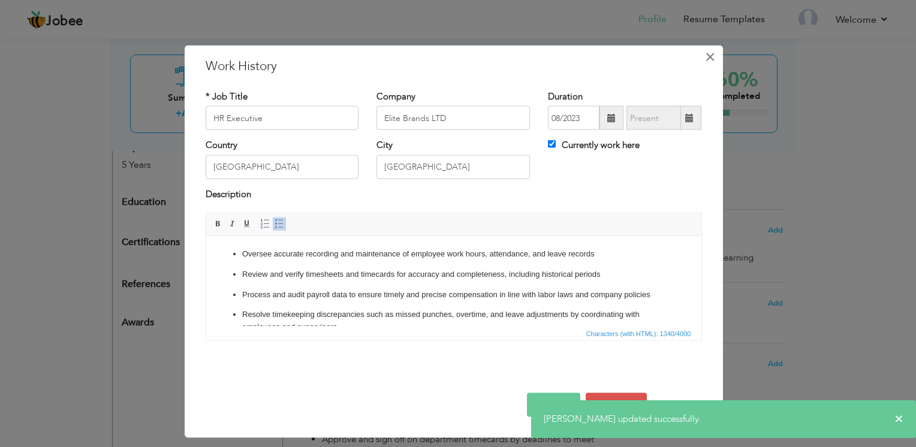
click at [709, 59] on span "×" at bounding box center [710, 57] width 10 height 22
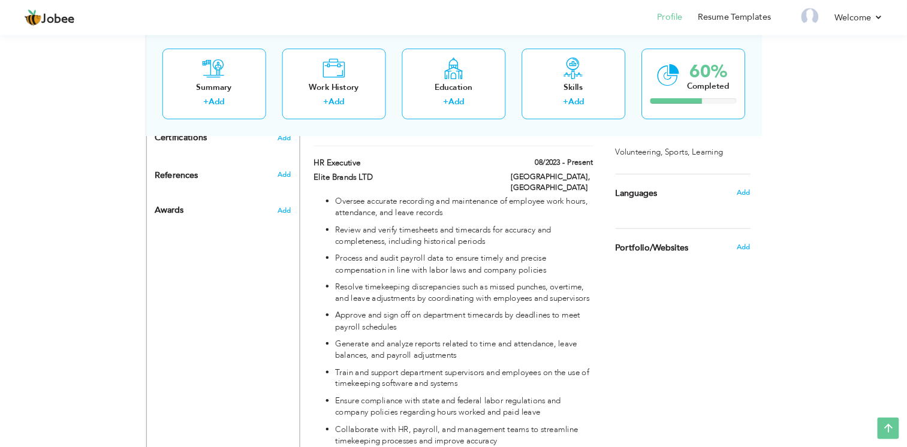
scroll to position [574, 0]
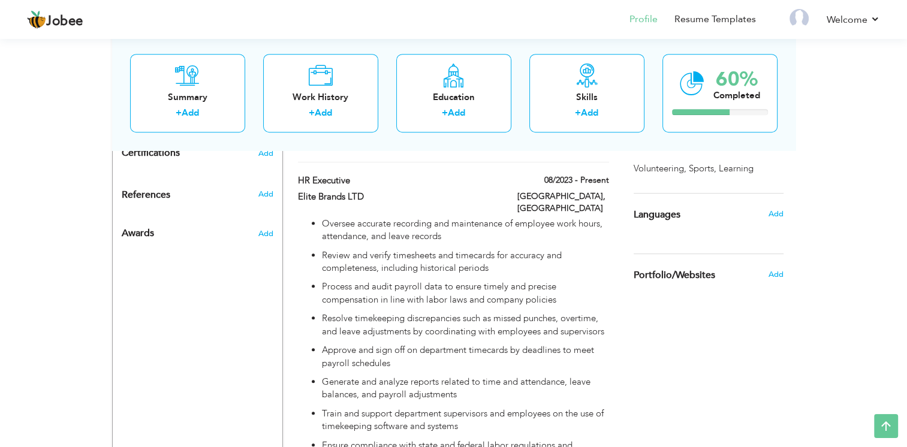
click at [775, 206] on div "Add" at bounding box center [778, 214] width 28 height 23
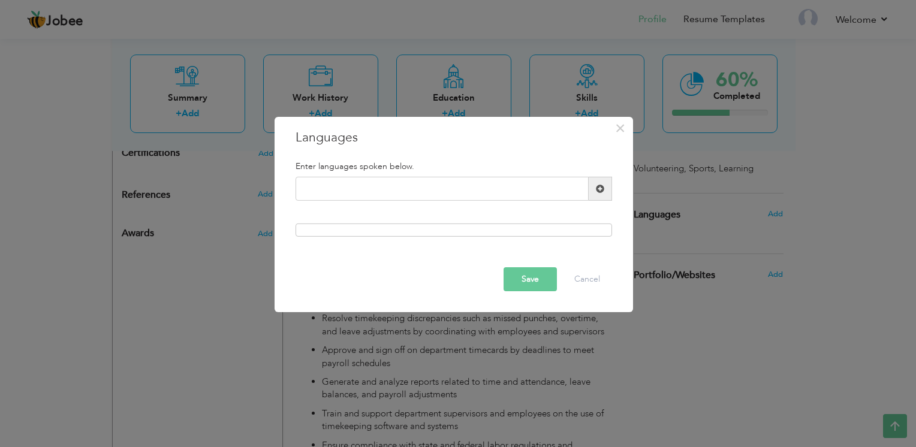
click at [775, 211] on div "× Languages Enter languages spoken below. Save Cancel" at bounding box center [458, 223] width 916 height 447
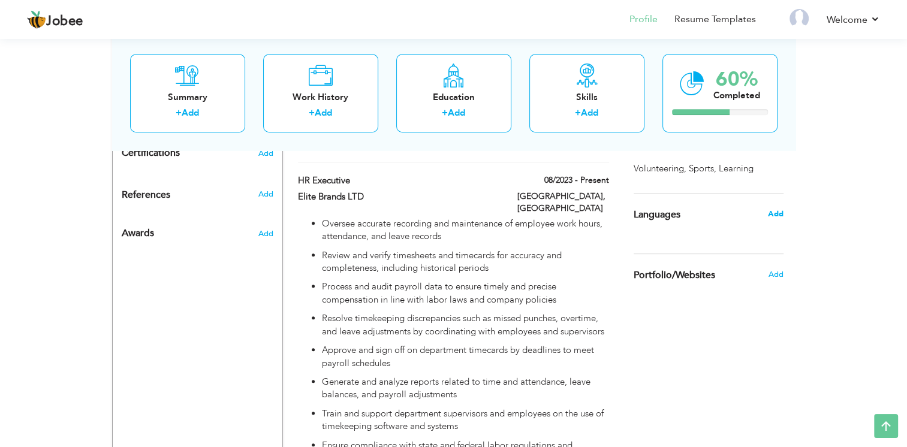
click at [776, 215] on span "Add" at bounding box center [775, 214] width 16 height 11
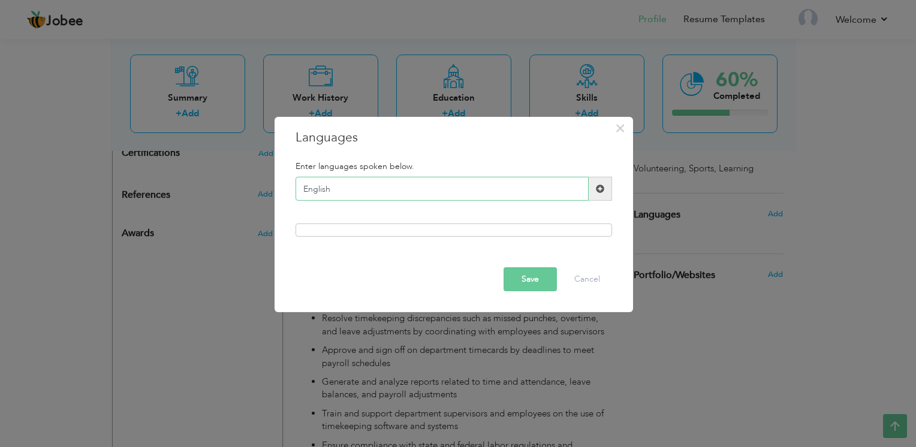
type input "English"
click at [590, 186] on span at bounding box center [599, 189] width 23 height 24
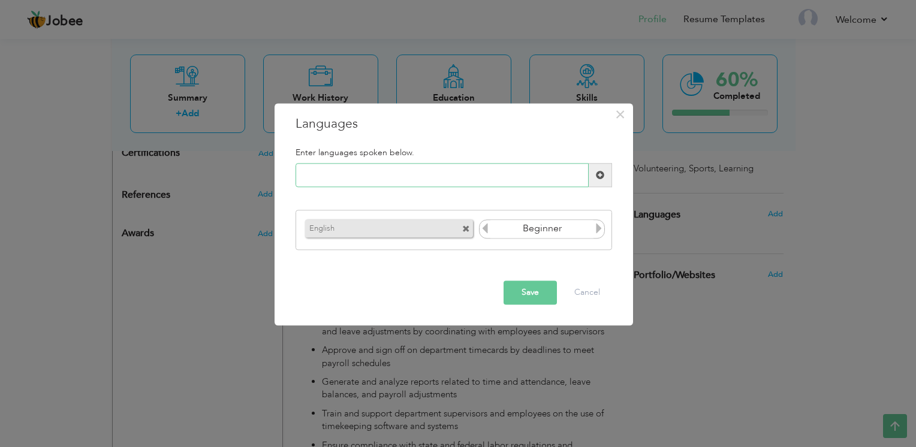
click at [491, 174] on input "text" at bounding box center [441, 176] width 293 height 24
type input "Urdu"
click at [531, 183] on input "Urdu" at bounding box center [441, 176] width 293 height 24
click at [596, 176] on span at bounding box center [600, 175] width 8 height 8
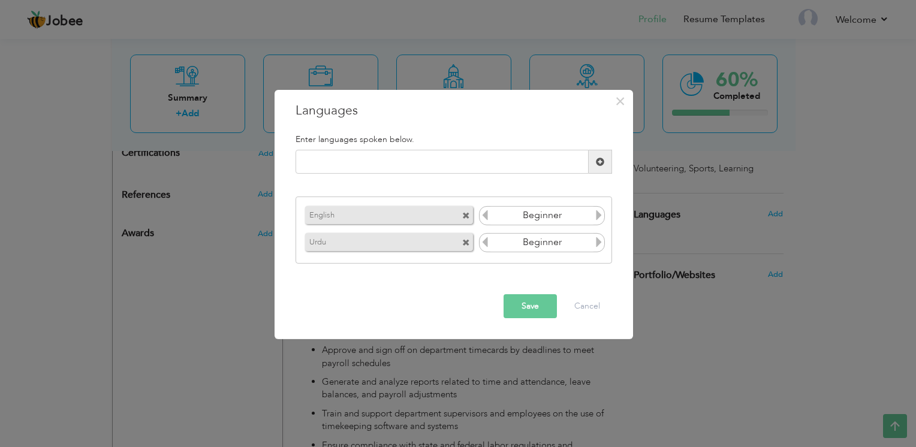
click at [597, 216] on icon at bounding box center [598, 215] width 11 height 11
click at [485, 216] on icon at bounding box center [484, 215] width 11 height 11
click at [594, 245] on icon at bounding box center [598, 242] width 11 height 11
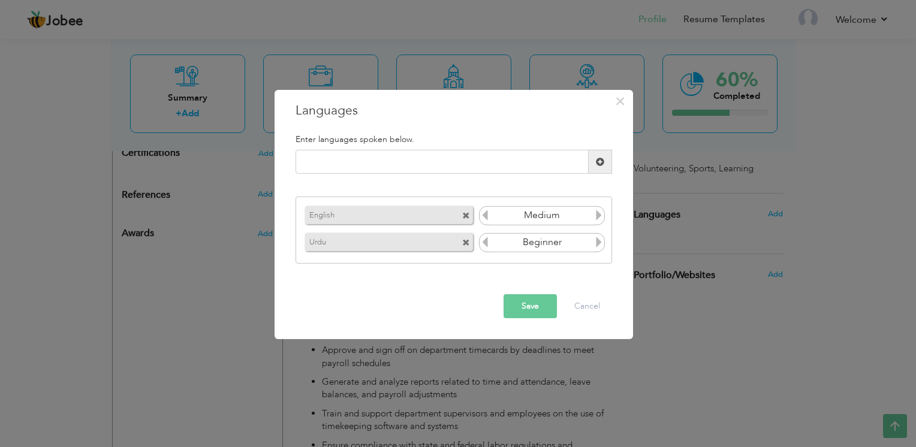
click at [594, 245] on icon at bounding box center [598, 242] width 11 height 11
click at [522, 314] on button "Save" at bounding box center [529, 306] width 53 height 24
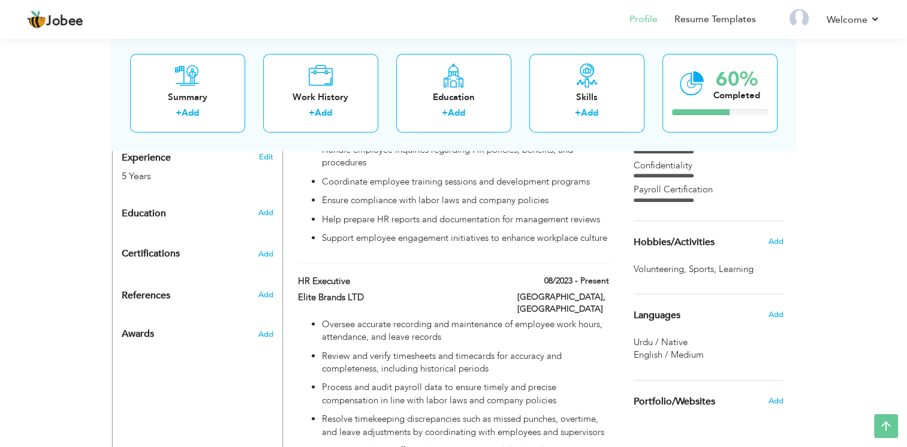
scroll to position [457, 0]
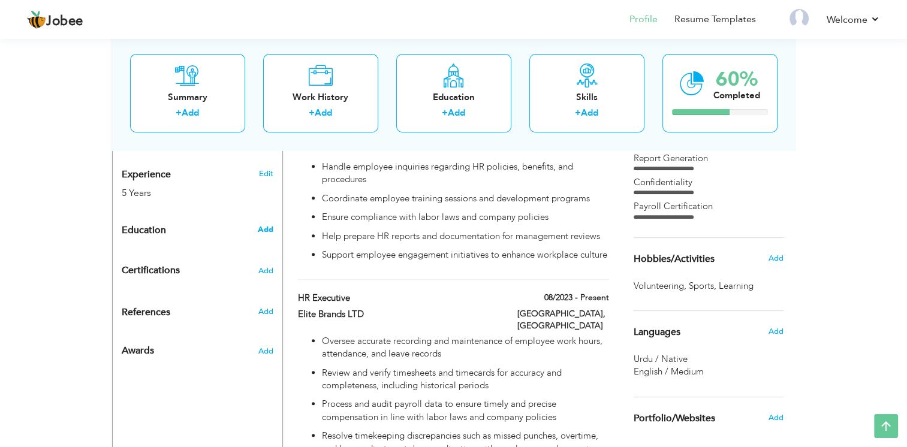
click at [266, 224] on span "Add" at bounding box center [265, 229] width 16 height 11
radio input "true"
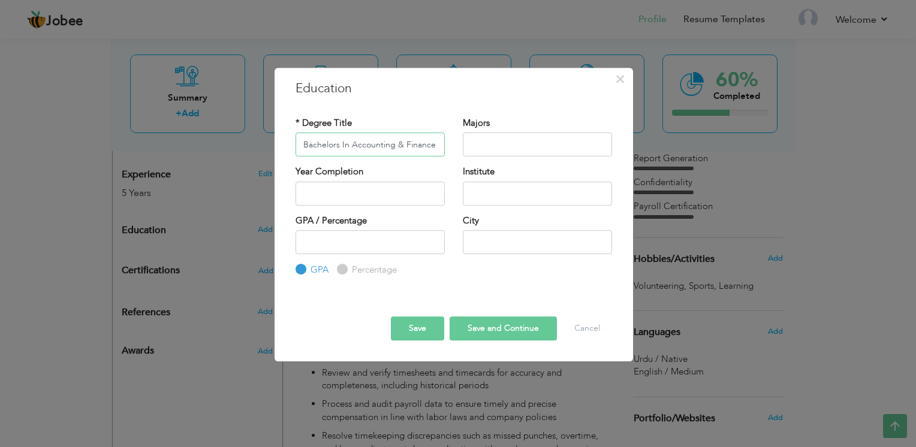
type input "Bachelors In Accounting & Finance"
type input "A"
type input "Finance"
type input "2025"
click at [508, 191] on input "text" at bounding box center [537, 194] width 149 height 24
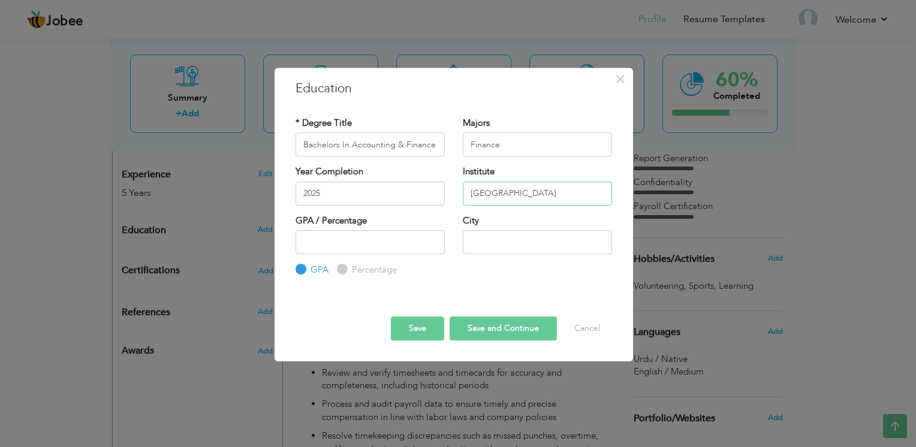
type input "[GEOGRAPHIC_DATA]"
click at [438, 240] on input "number" at bounding box center [369, 242] width 149 height 24
click at [435, 238] on input "1" at bounding box center [369, 242] width 149 height 24
click at [435, 238] on input "2" at bounding box center [369, 242] width 149 height 24
type input "2.8"
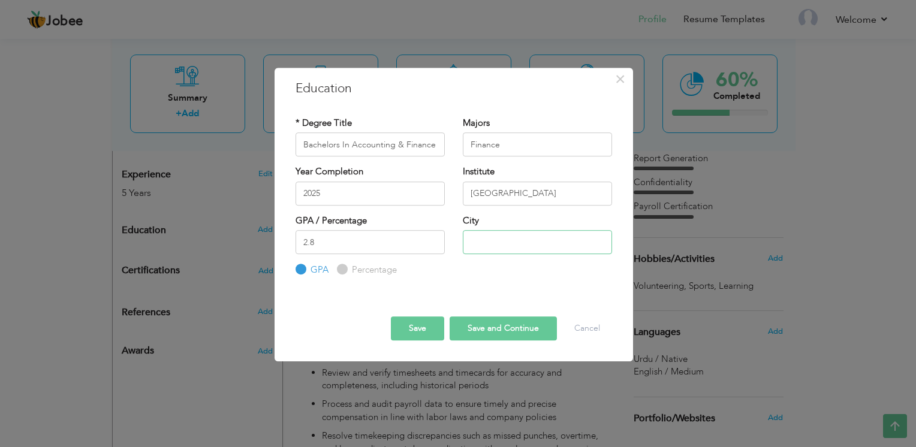
click at [494, 241] on input "text" at bounding box center [537, 242] width 149 height 24
type input "[GEOGRAPHIC_DATA]"
click at [475, 328] on button "Save and Continue" at bounding box center [502, 328] width 107 height 24
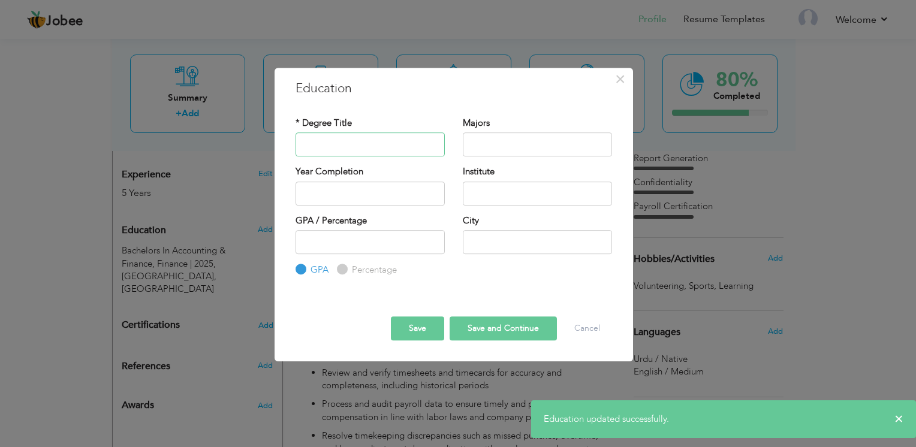
click at [430, 140] on input "text" at bounding box center [369, 144] width 149 height 24
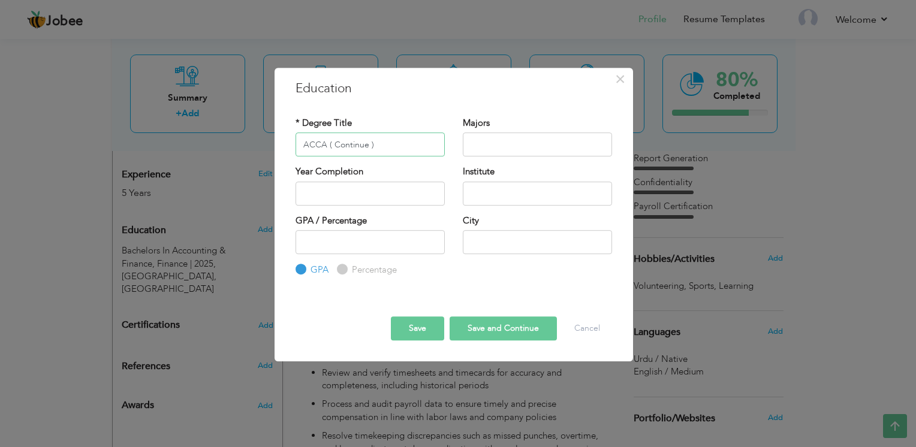
type input "ACCA ( Continue )"
click at [478, 315] on div at bounding box center [453, 305] width 334 height 21
click at [478, 320] on button "Save and Continue" at bounding box center [502, 328] width 107 height 24
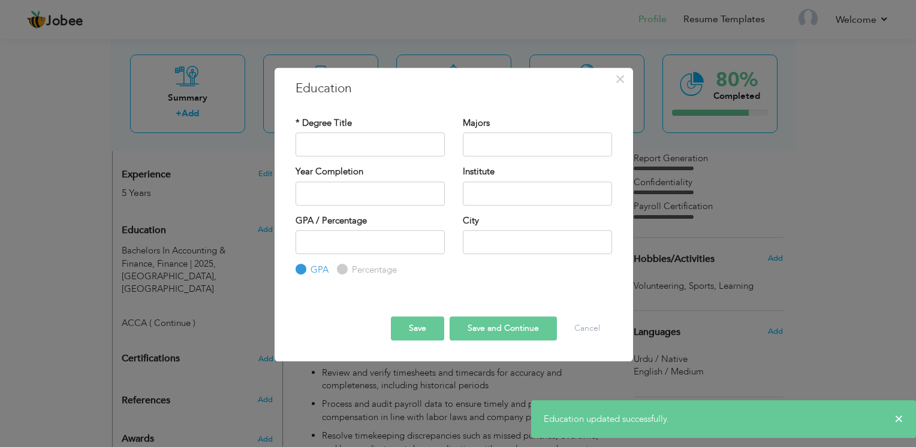
click at [410, 327] on button "Save" at bounding box center [417, 328] width 53 height 24
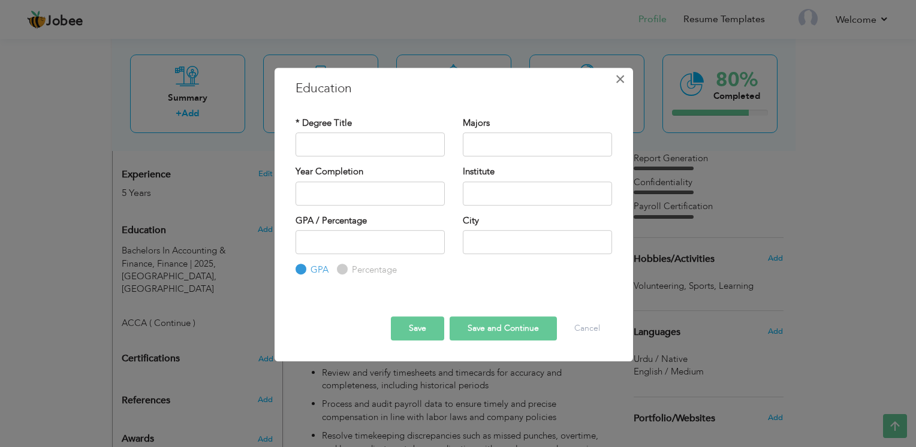
click at [625, 78] on span "×" at bounding box center [620, 79] width 10 height 22
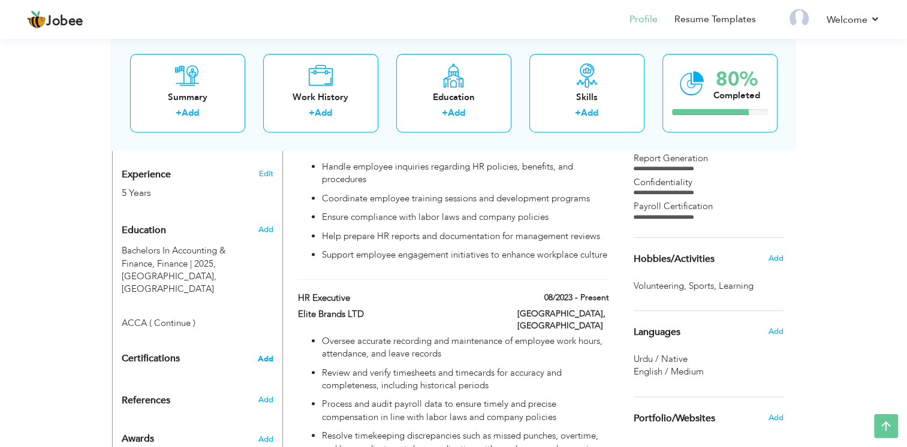
click at [260, 355] on span "Add" at bounding box center [266, 359] width 16 height 8
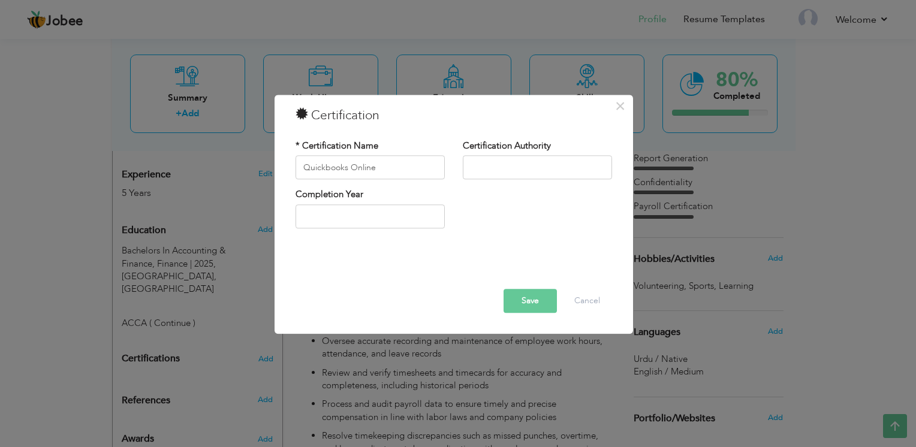
click at [536, 304] on button "Save" at bounding box center [529, 301] width 53 height 24
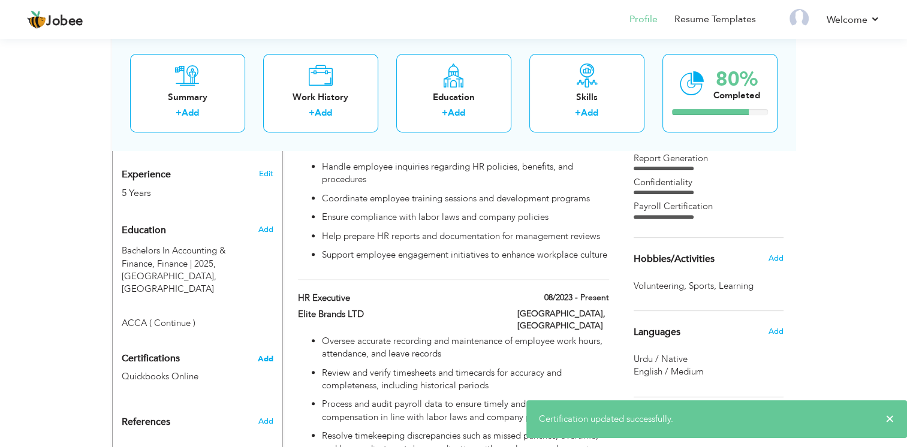
click at [266, 355] on span "Add" at bounding box center [266, 359] width 16 height 8
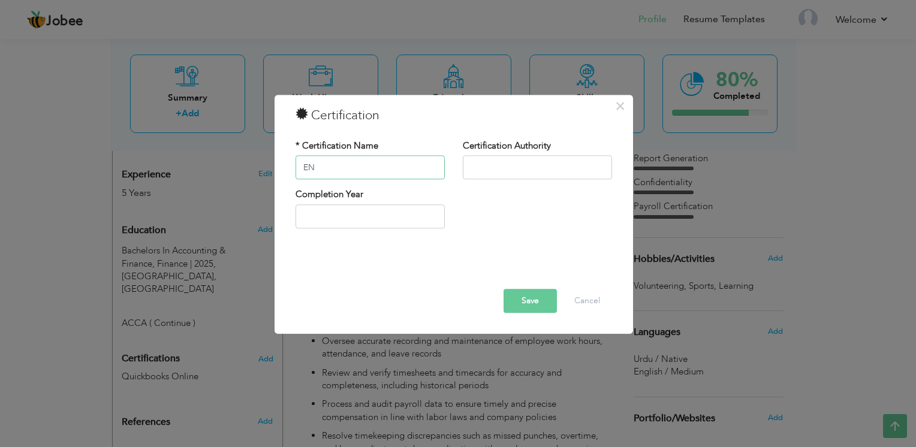
type input "E"
type input "Numeric ERP"
click at [538, 307] on button "Save" at bounding box center [529, 301] width 53 height 24
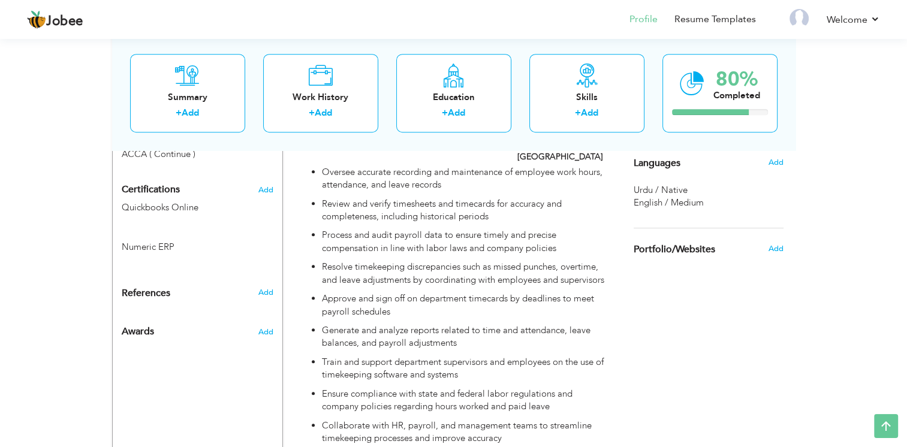
scroll to position [636, 0]
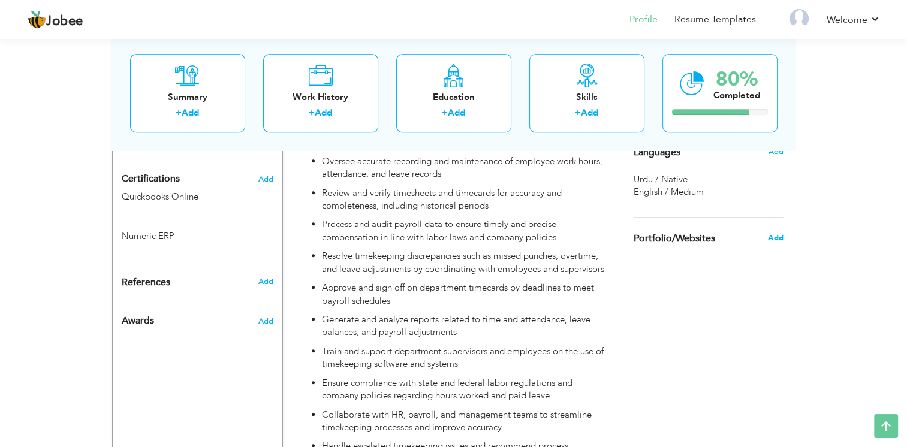
click at [775, 238] on span "Add" at bounding box center [775, 237] width 16 height 11
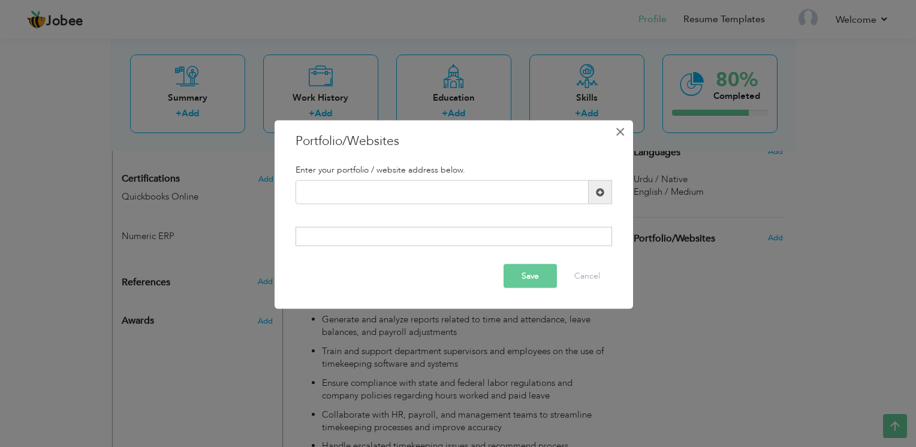
click at [615, 136] on span "×" at bounding box center [620, 132] width 10 height 22
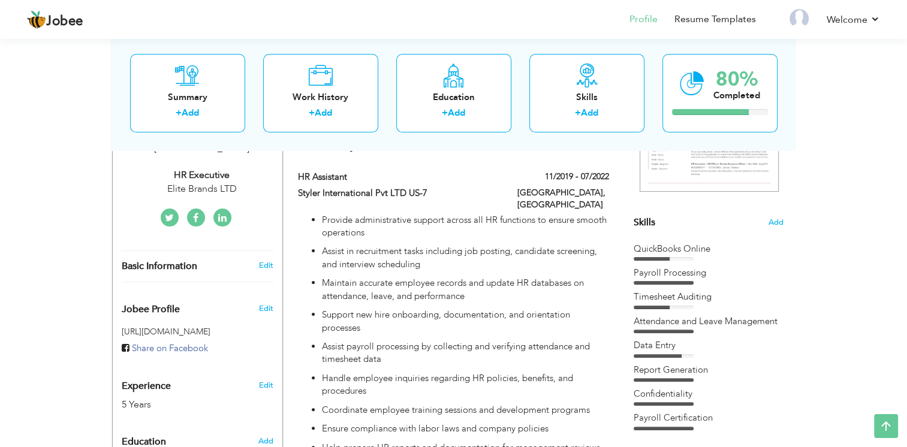
scroll to position [0, 0]
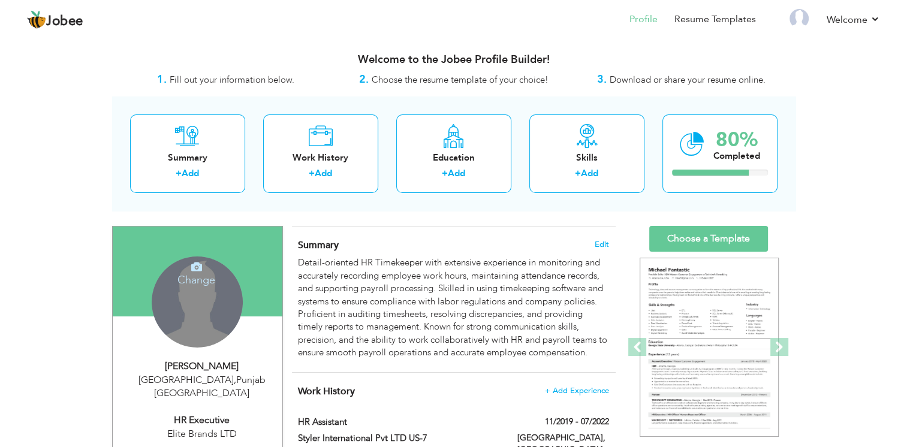
click at [198, 286] on div "Change Remove" at bounding box center [197, 301] width 91 height 91
click at [210, 309] on div "Change Remove" at bounding box center [197, 301] width 91 height 91
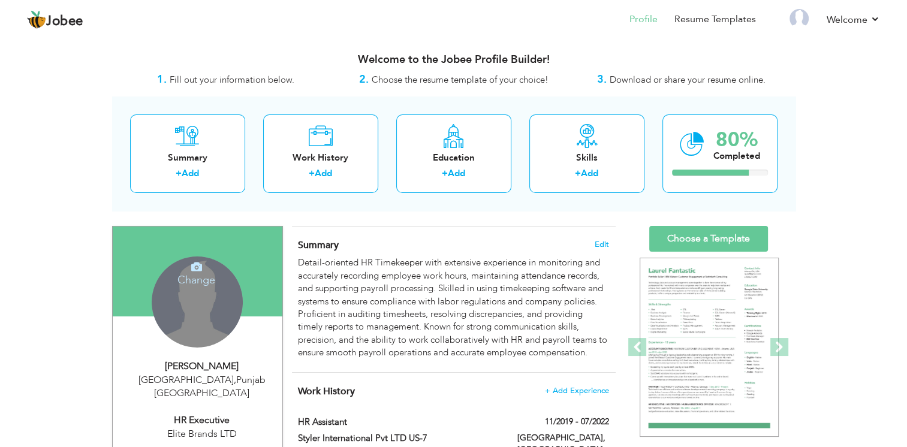
click at [209, 304] on div "Change Remove" at bounding box center [197, 301] width 91 height 91
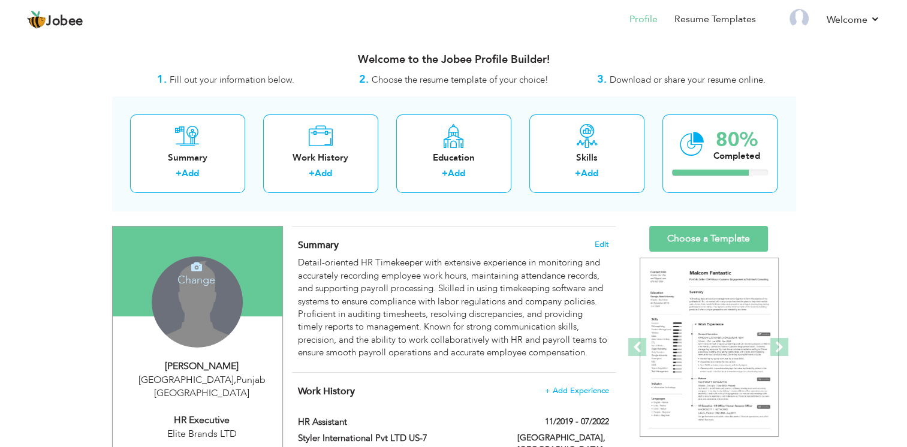
click at [200, 285] on h4 "Change" at bounding box center [196, 272] width 86 height 29
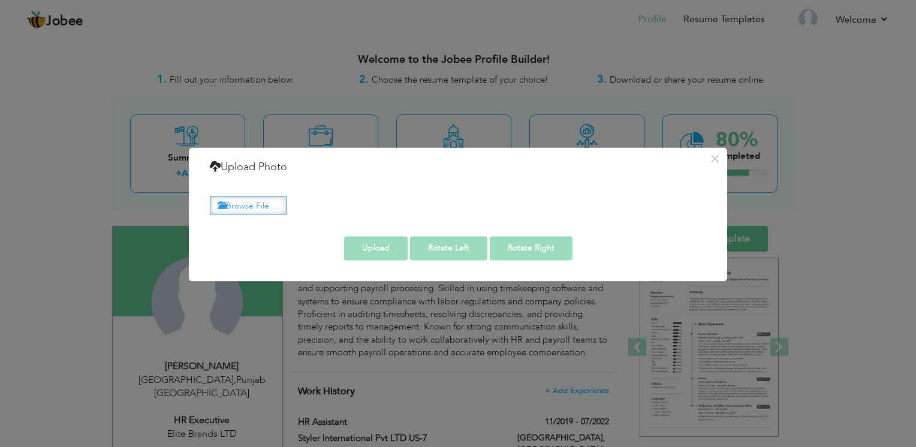
click at [268, 209] on label "Browse File ..." at bounding box center [248, 205] width 77 height 19
click at [0, 0] on input "Browse File ..." at bounding box center [0, 0] width 0 height 0
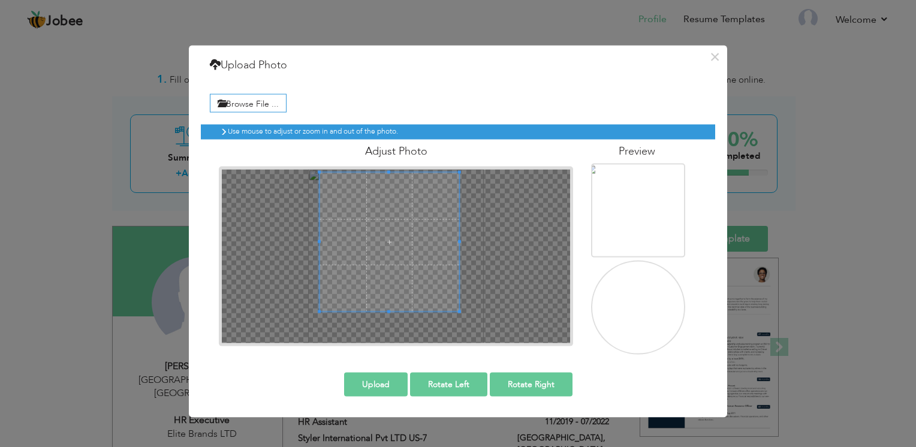
click at [398, 213] on span at bounding box center [388, 242] width 139 height 139
click at [398, 223] on span at bounding box center [388, 245] width 139 height 139
click at [389, 380] on button "Upload" at bounding box center [376, 384] width 64 height 24
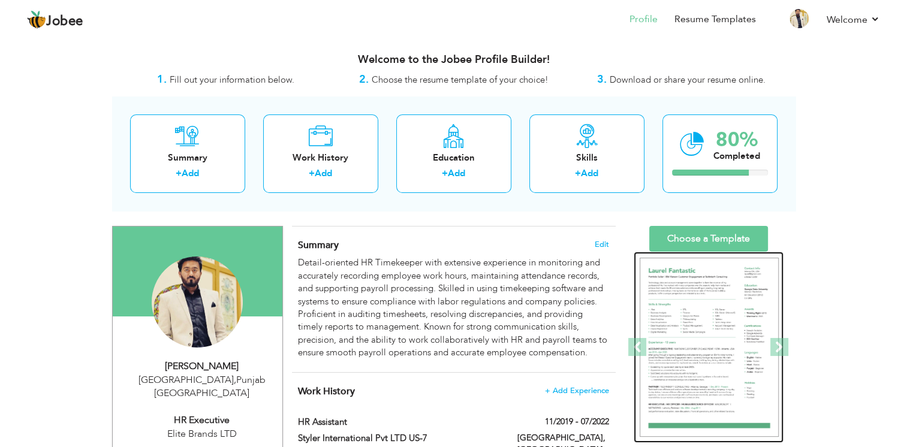
click at [678, 328] on img at bounding box center [708, 348] width 139 height 180
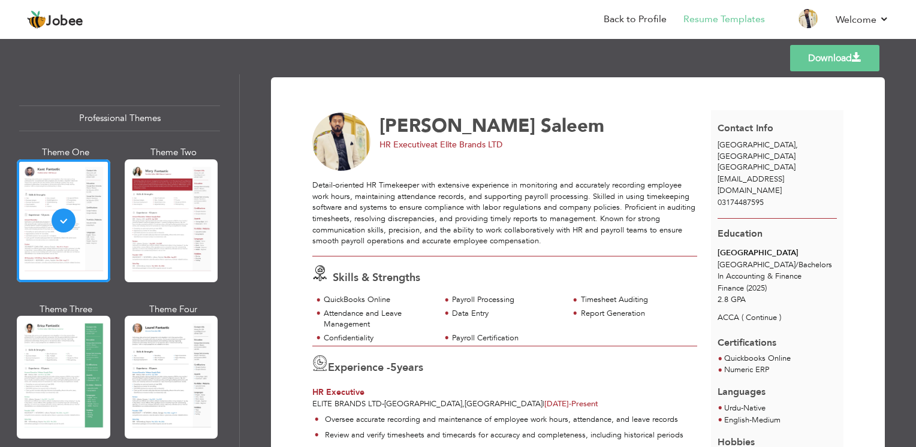
click at [800, 56] on link "Download" at bounding box center [834, 58] width 89 height 26
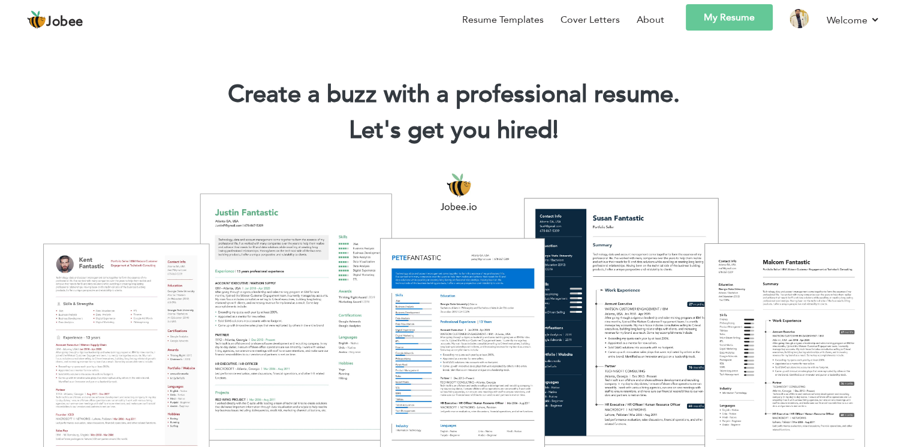
click at [763, 20] on link "My Resume" at bounding box center [728, 17] width 87 height 26
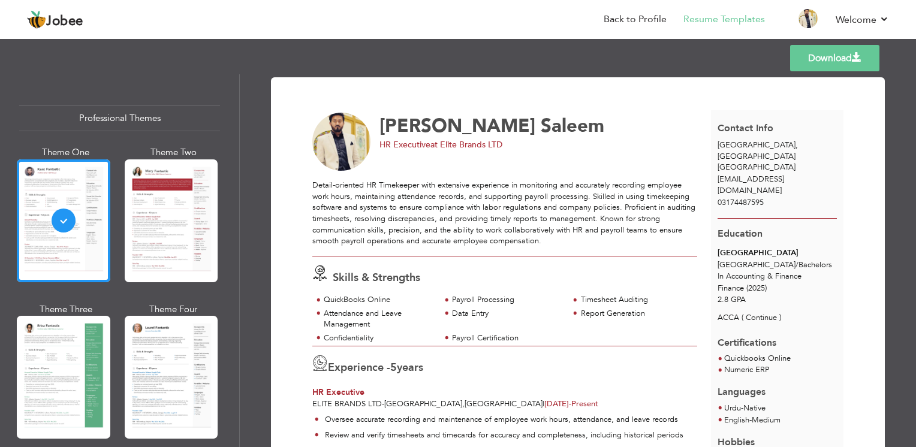
click at [827, 58] on link "Download" at bounding box center [834, 58] width 89 height 26
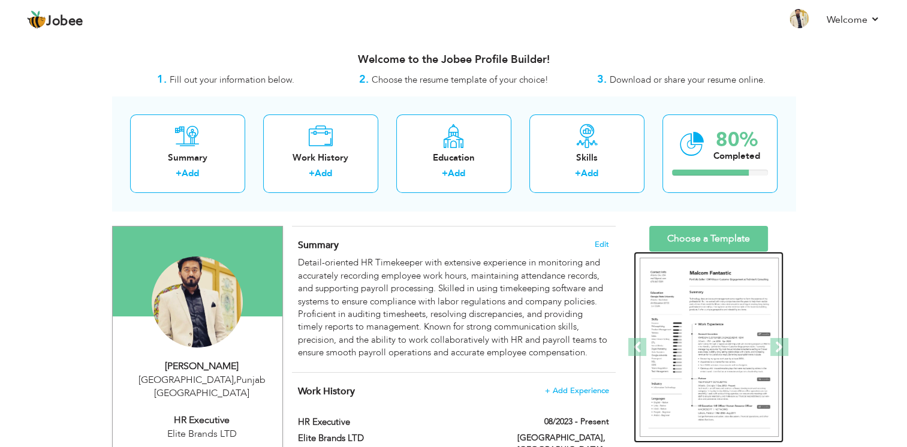
click at [711, 328] on img at bounding box center [708, 348] width 139 height 180
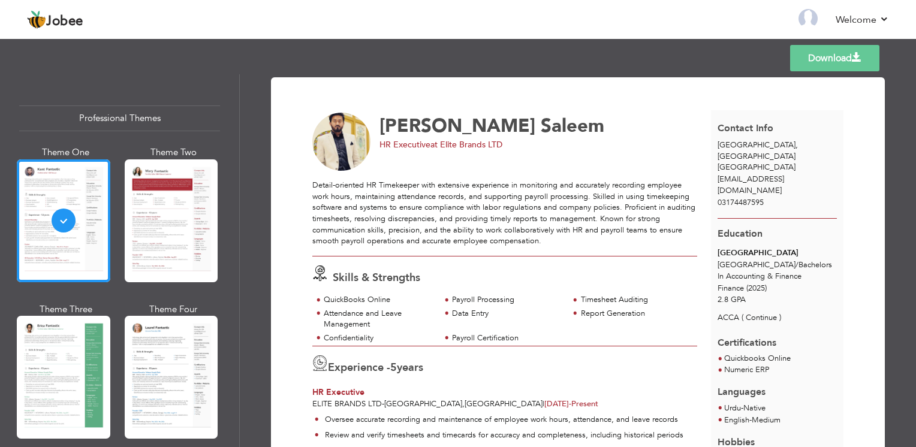
click at [841, 54] on link "Download" at bounding box center [834, 58] width 89 height 26
